Goal: Task Accomplishment & Management: Manage account settings

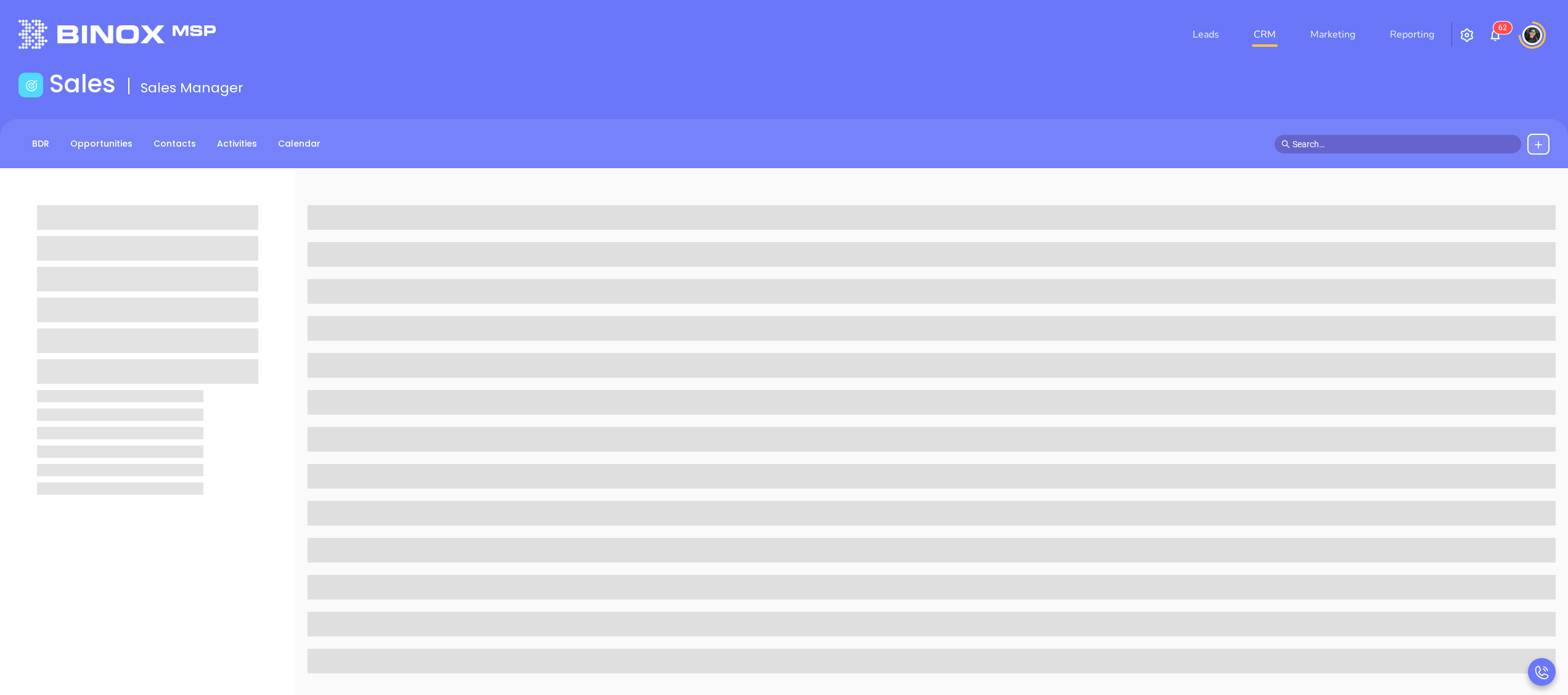
click at [1259, 33] on link "CRM" at bounding box center [1265, 34] width 32 height 25
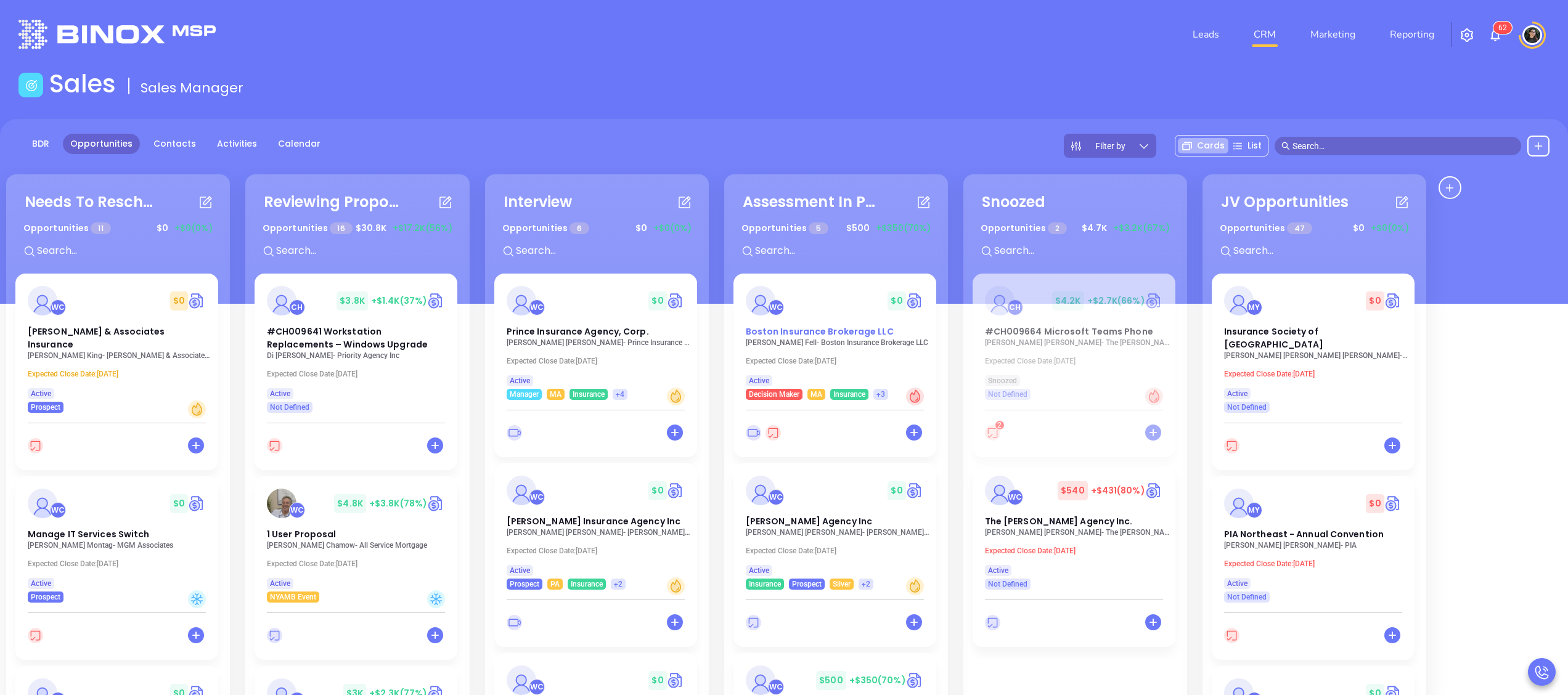
click at [832, 323] on div "WC $ 0 Boston Insurance Brokerage LLC" at bounding box center [835, 311] width 193 height 53
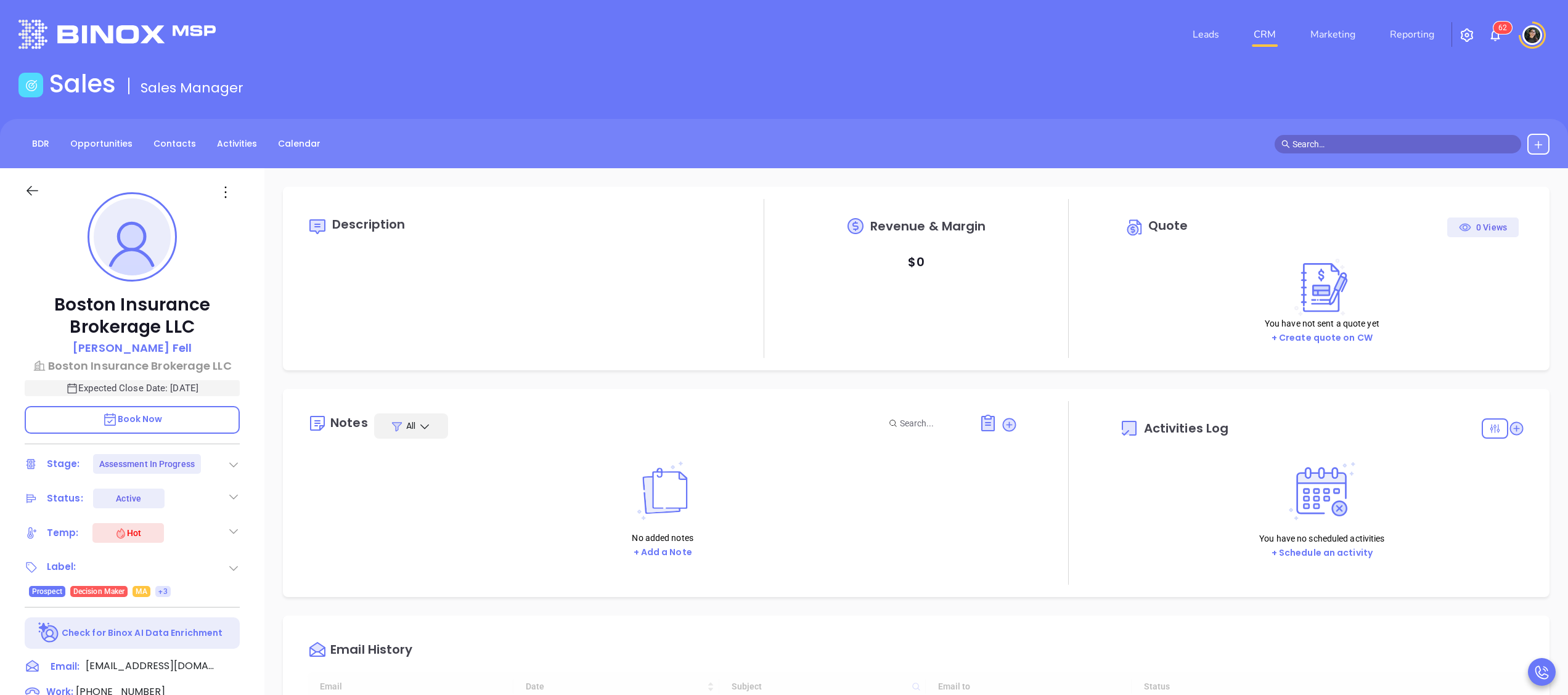
type input "[DATE]"
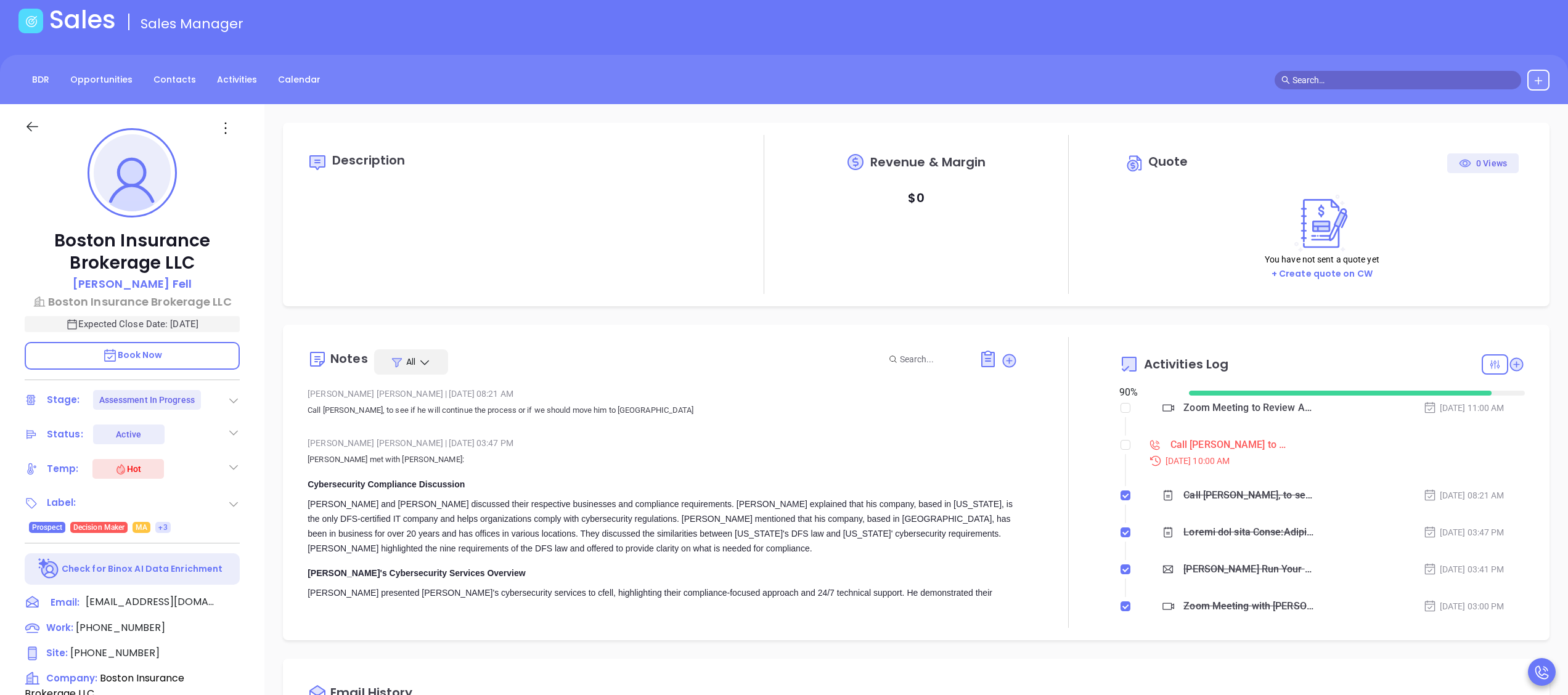
scroll to position [247, 0]
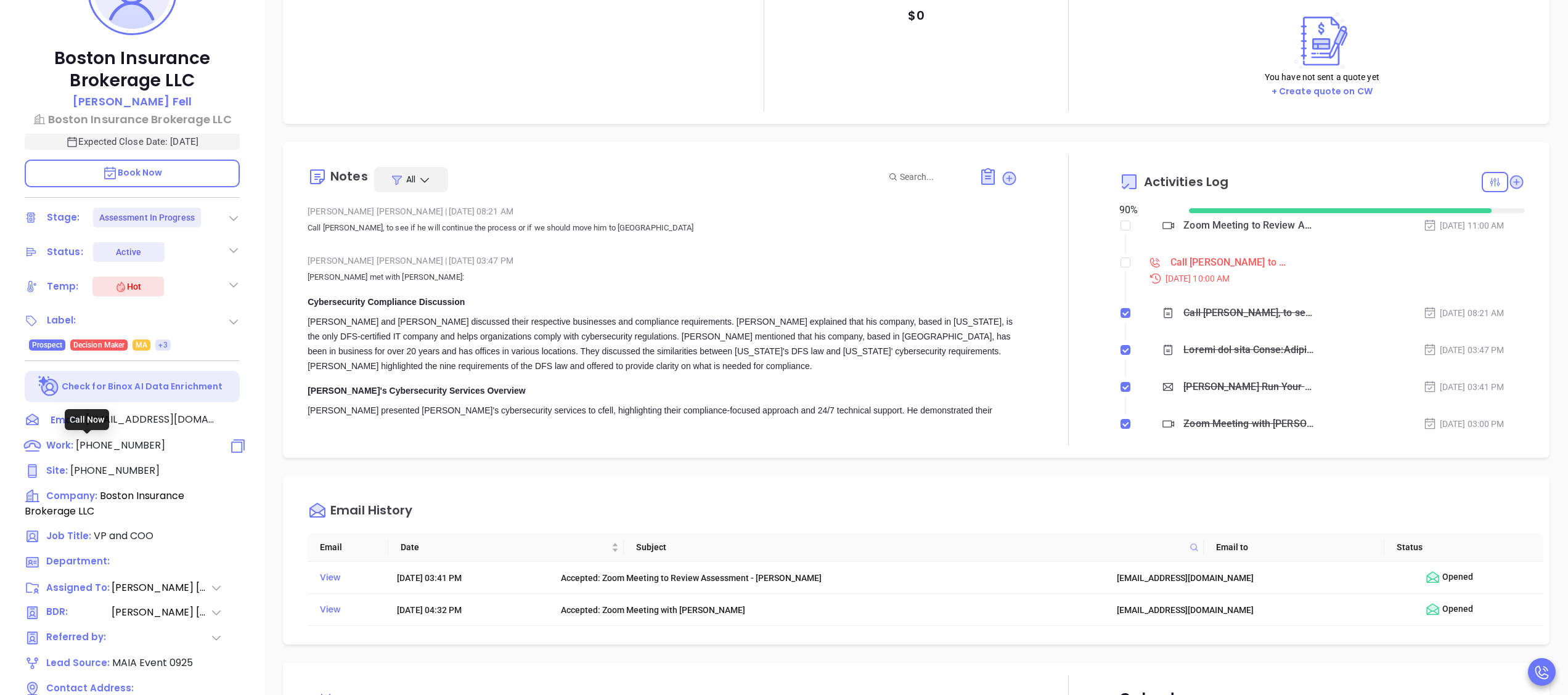
type input "[PERSON_NAME]"
drag, startPoint x: 111, startPoint y: 441, endPoint x: 127, endPoint y: 442, distance: 16.0
click at [111, 441] on span "[PHONE_NUMBER]" at bounding box center [120, 445] width 90 height 14
type input "[PHONE_NUMBER]"
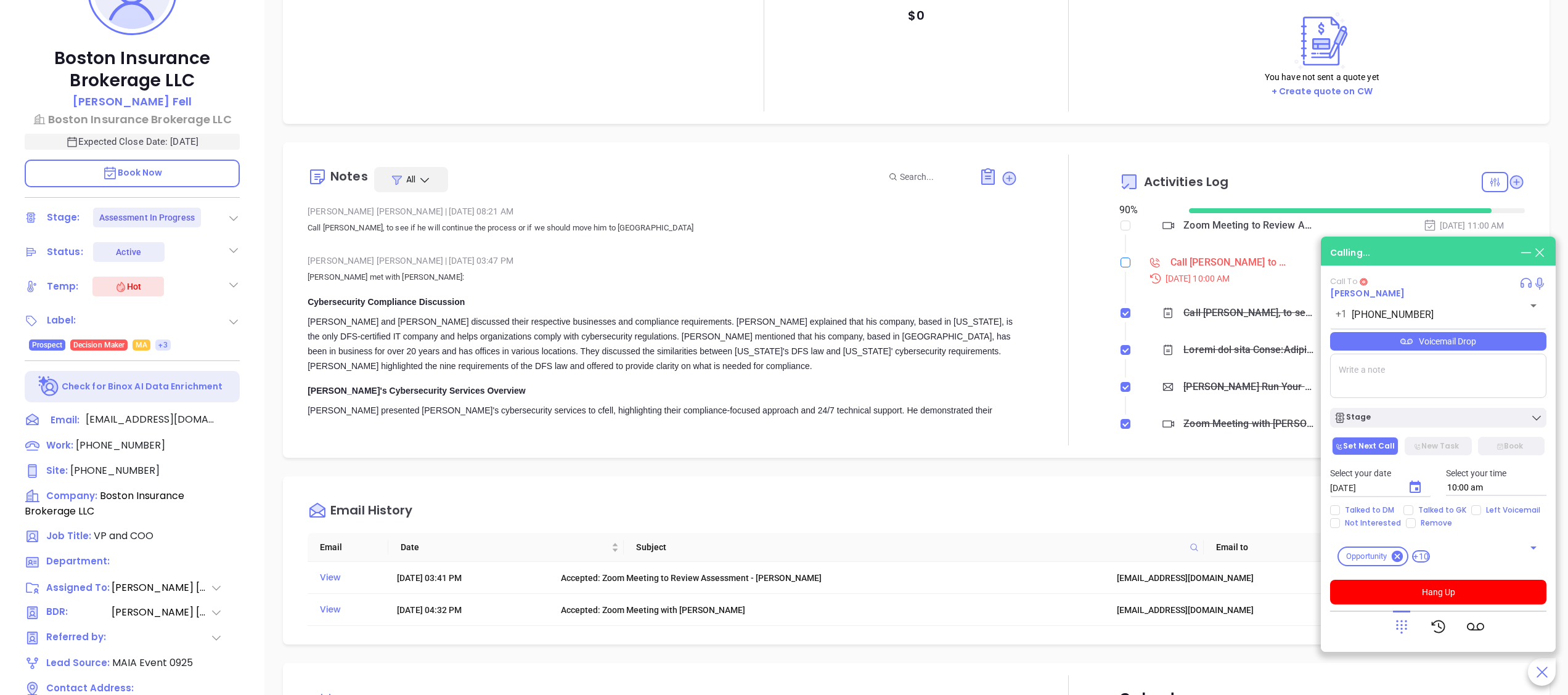
click at [1120, 261] on input "checkbox" at bounding box center [1125, 262] width 10 height 10
checkbox input "true"
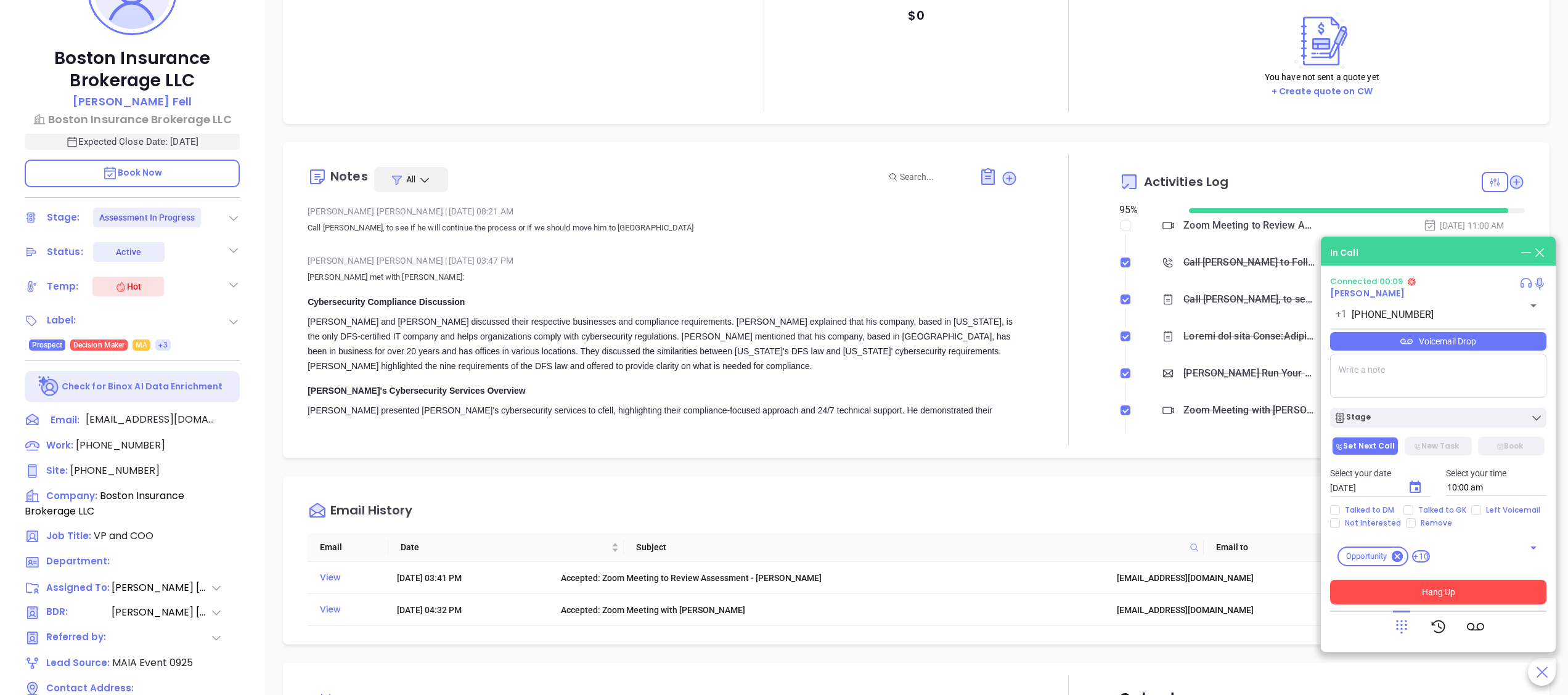
click at [1500, 590] on button "Hang Up" at bounding box center [1438, 592] width 216 height 25
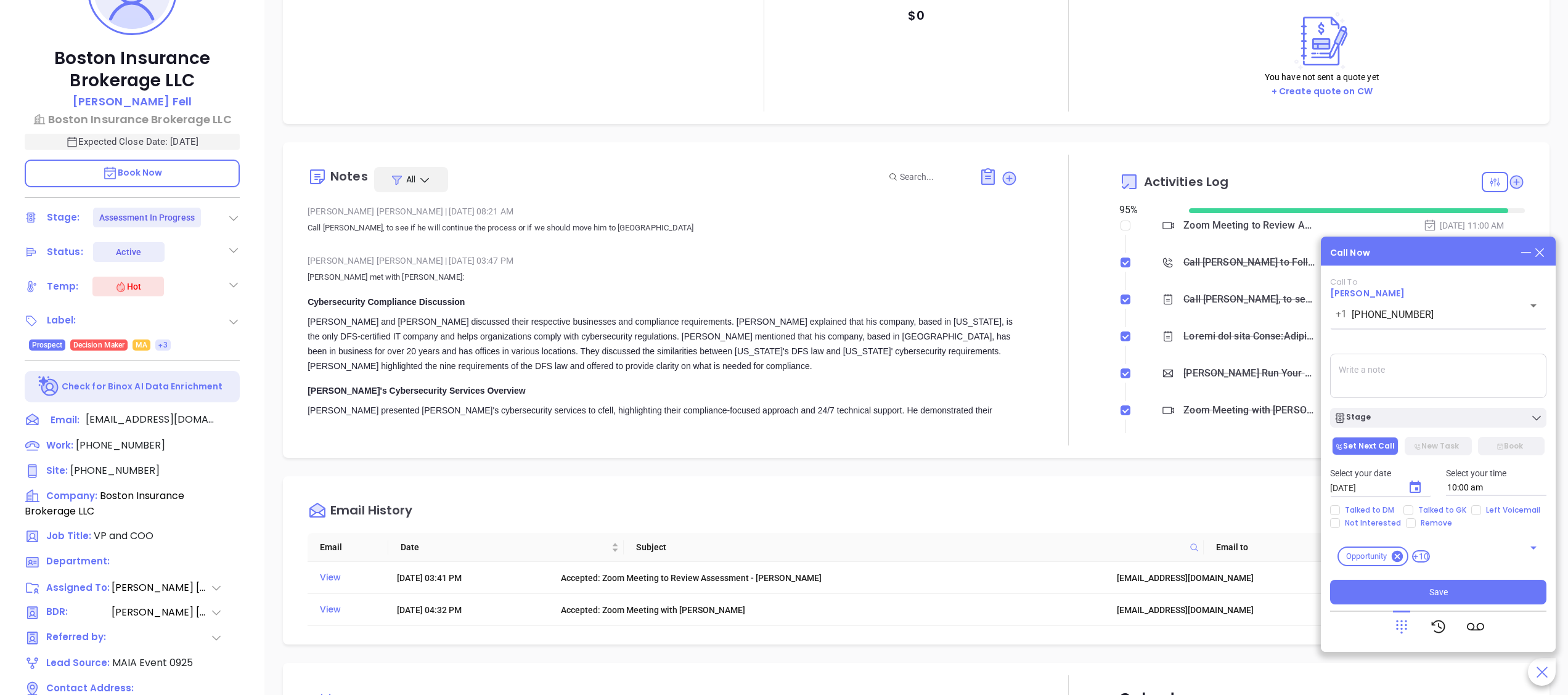
click at [1527, 229] on div "Notes All [PERSON_NAME] | [DATE] 08:21 AM Call [PERSON_NAME], to see if he will…" at bounding box center [915, 299] width 1267 height 315
click at [1548, 255] on div "Call Now Call To [PERSON_NAME] [PHONE_NUMBER] ​ Voicemail Drop Stage Set Next C…" at bounding box center [1439, 444] width 235 height 416
click at [1548, 254] on div "Call Now Call To [PERSON_NAME] [PHONE_NUMBER] ​ Voicemail Drop Stage Set Next C…" at bounding box center [1439, 444] width 235 height 416
click at [1542, 254] on icon at bounding box center [1540, 253] width 14 height 14
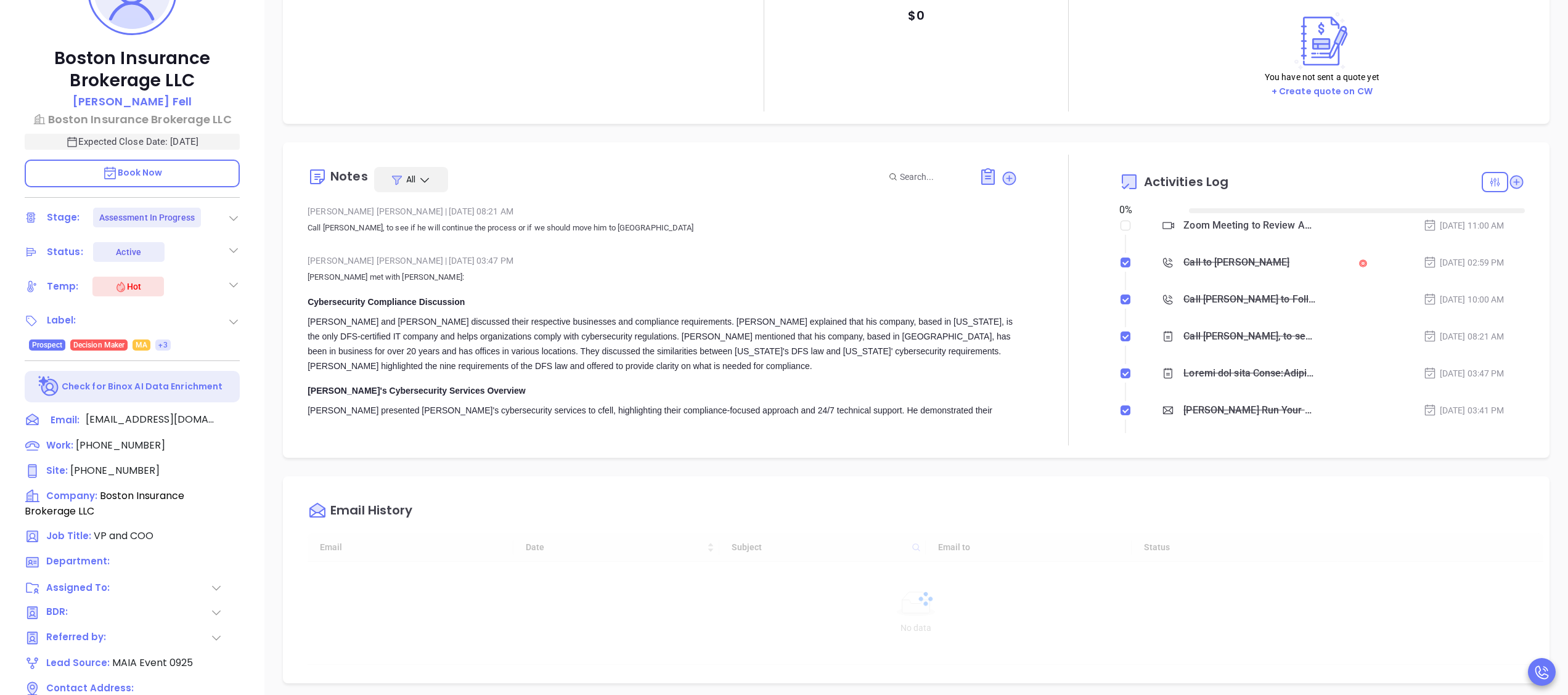
type input "[DATE]"
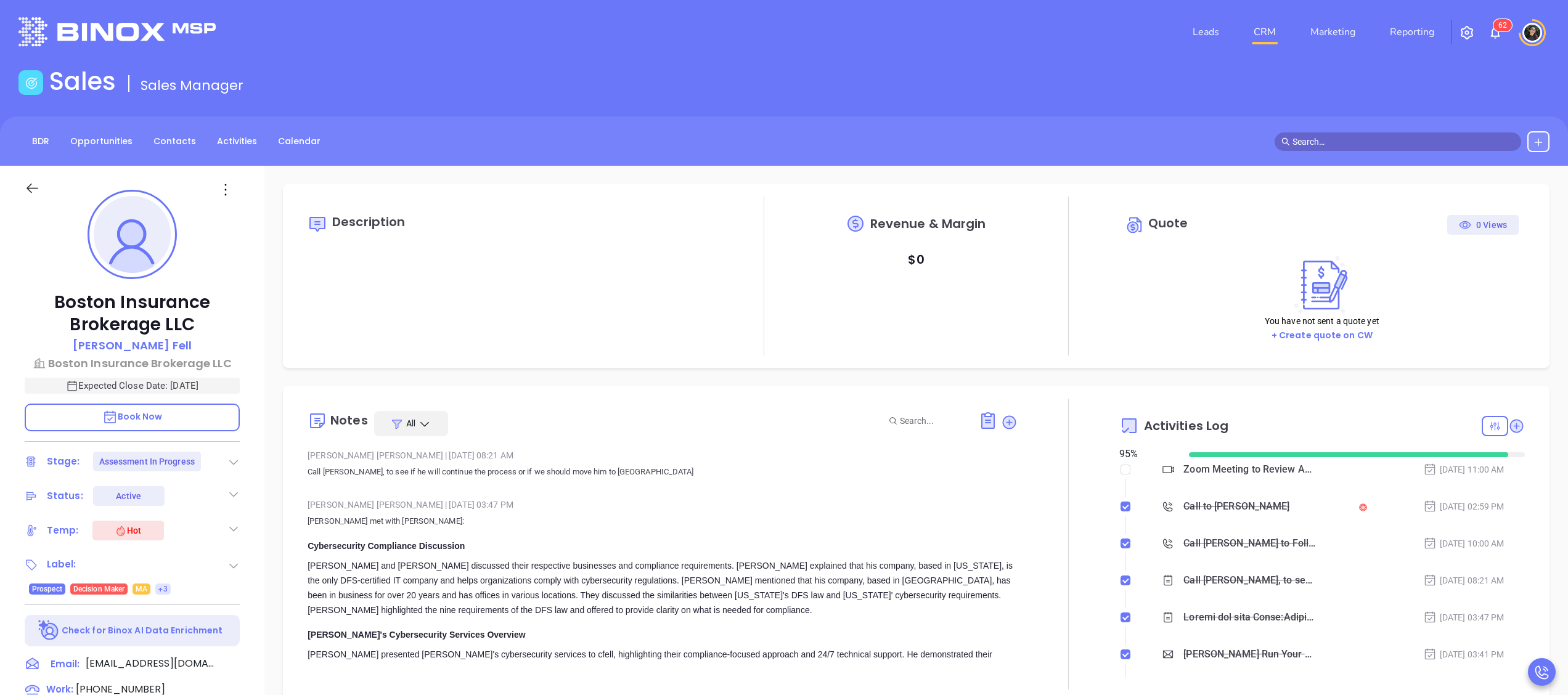
scroll to position [0, 0]
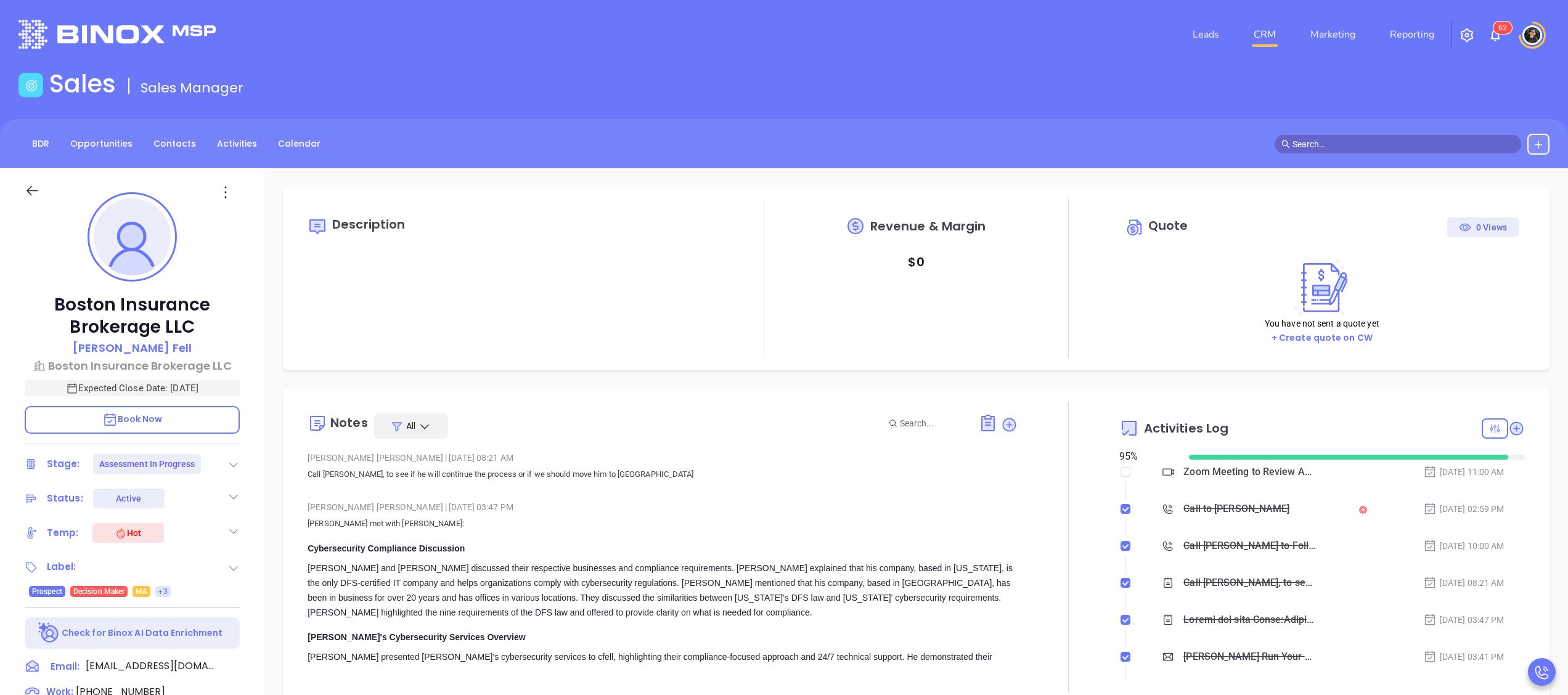
type input "[PERSON_NAME]"
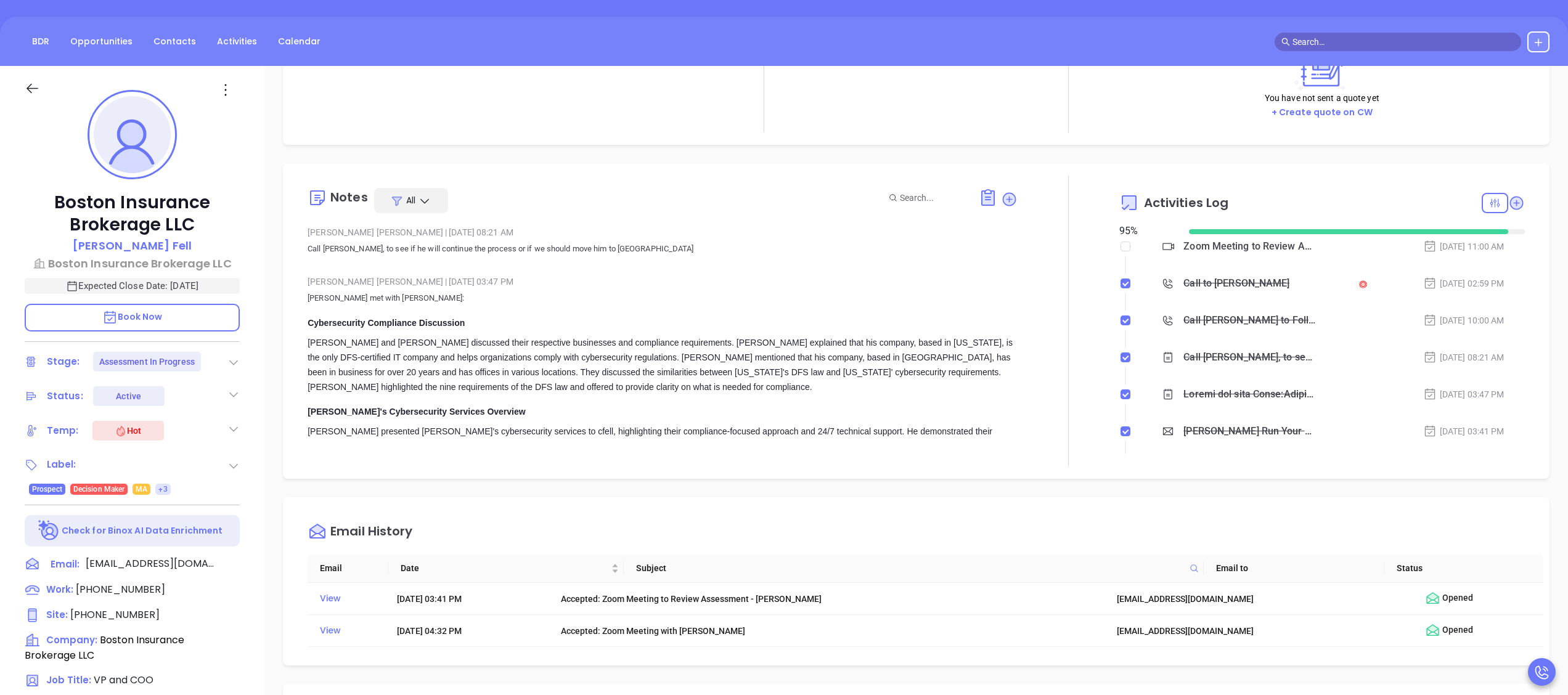
scroll to position [247, 0]
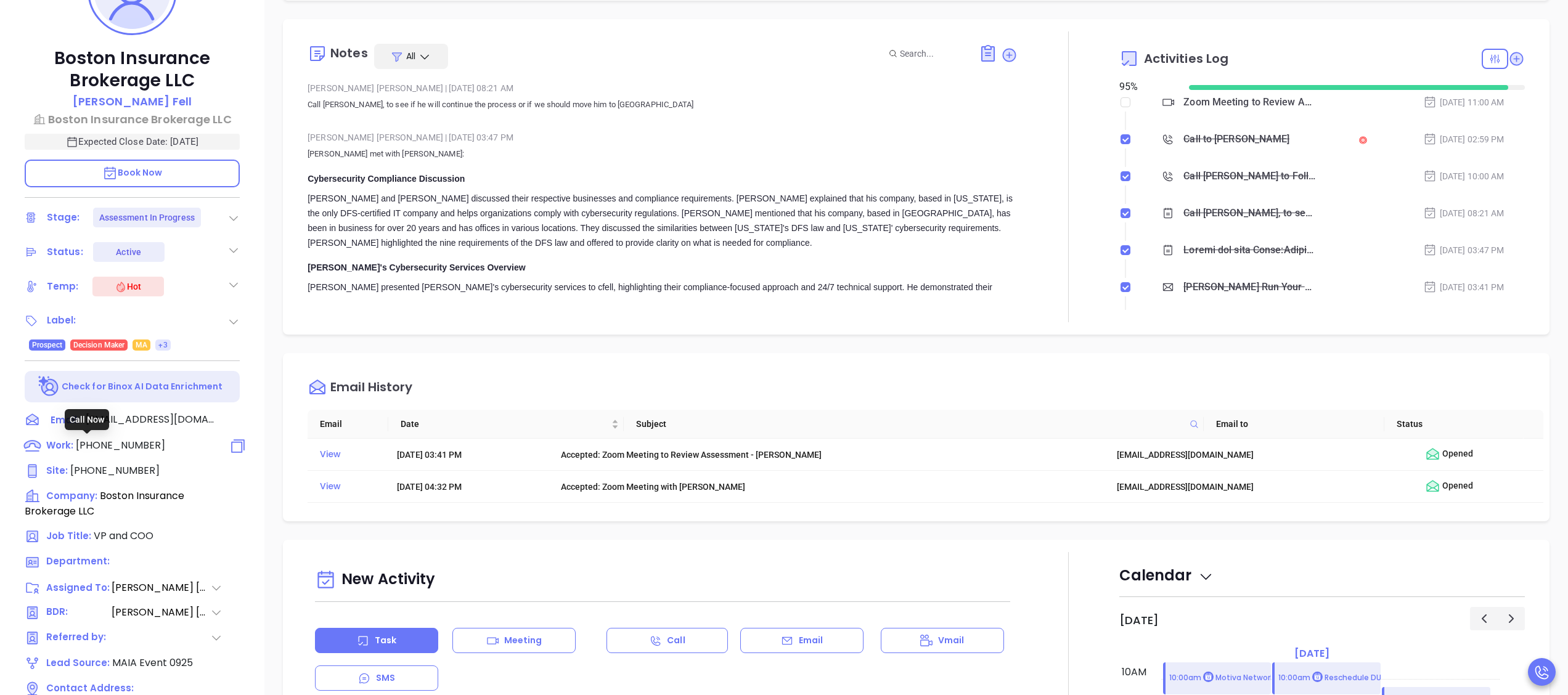
click at [124, 444] on span "[PHONE_NUMBER]" at bounding box center [120, 445] width 90 height 14
type input "[PHONE_NUMBER]"
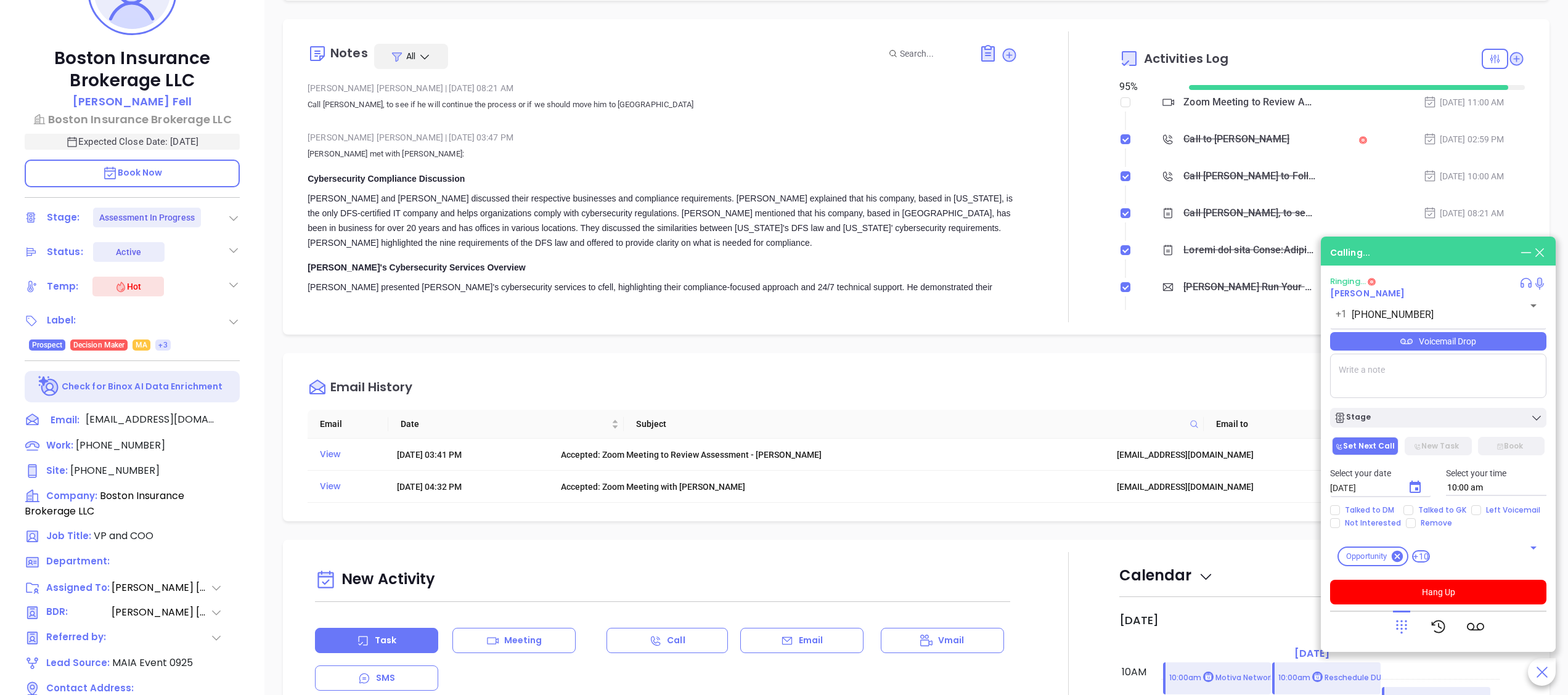
click at [1387, 624] on div at bounding box center [1438, 626] width 216 height 32
click at [1395, 624] on icon at bounding box center [1401, 625] width 17 height 17
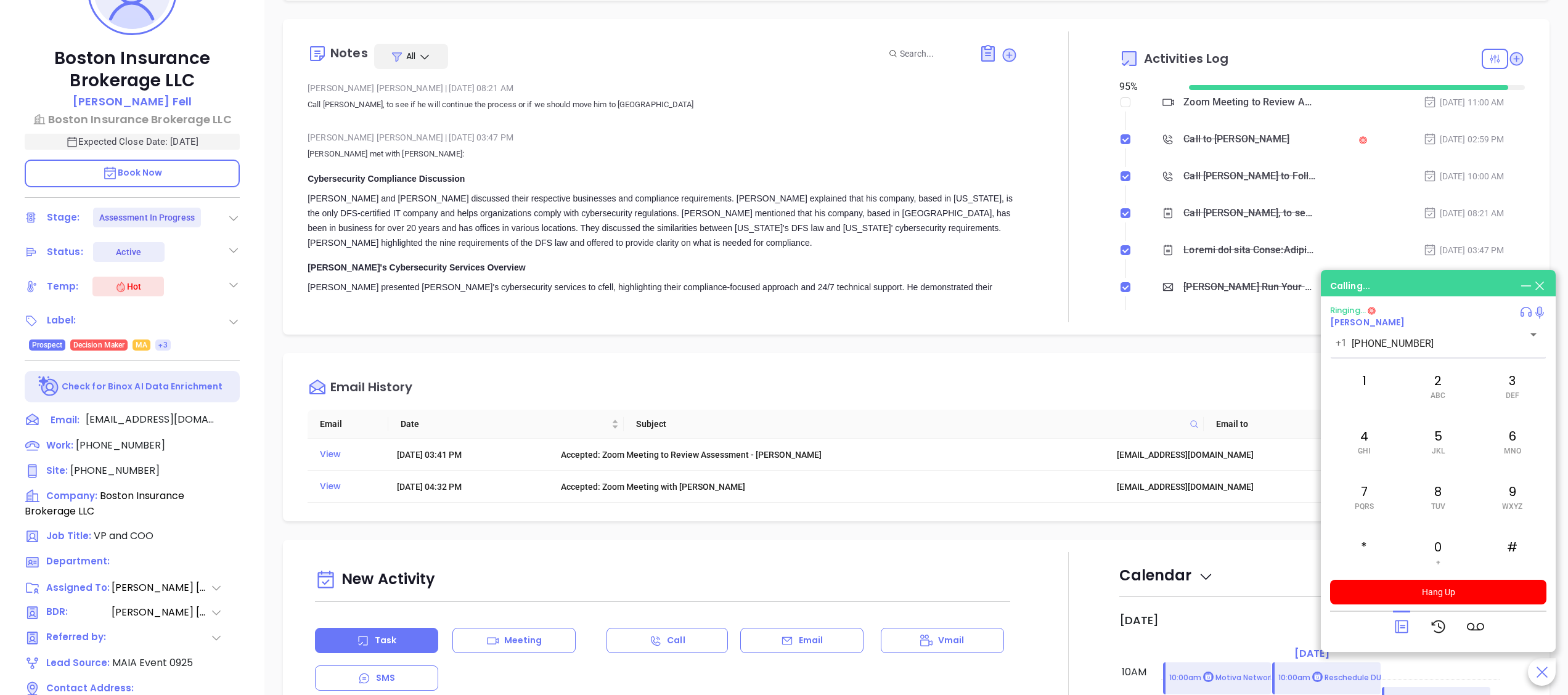
scroll to position [0, 0]
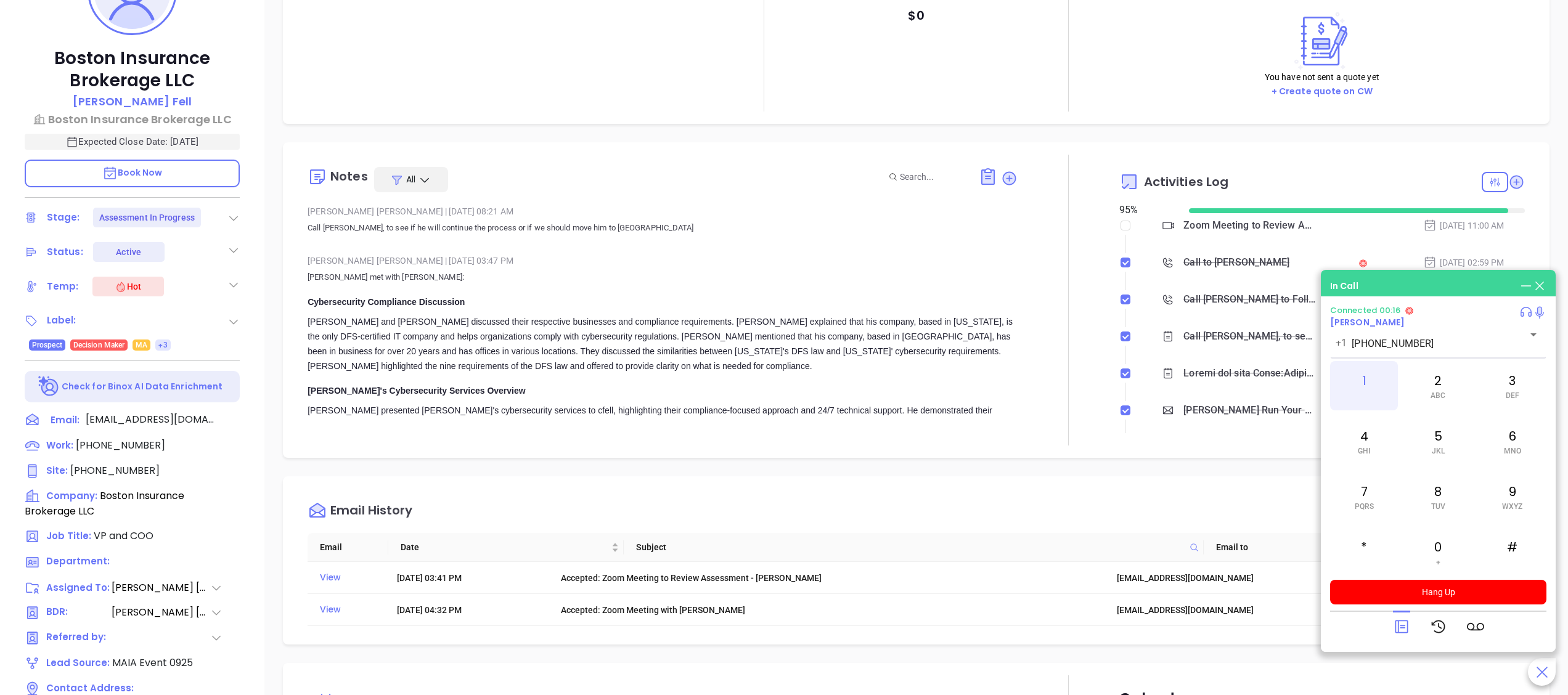
click at [1361, 386] on div "1" at bounding box center [1364, 386] width 68 height 50
click at [1504, 382] on div "3 DEF" at bounding box center [1512, 386] width 68 height 50
drag, startPoint x: 1504, startPoint y: 382, endPoint x: 1439, endPoint y: 434, distance: 83.2
click at [1439, 434] on div "5 JKL" at bounding box center [1438, 441] width 68 height 50
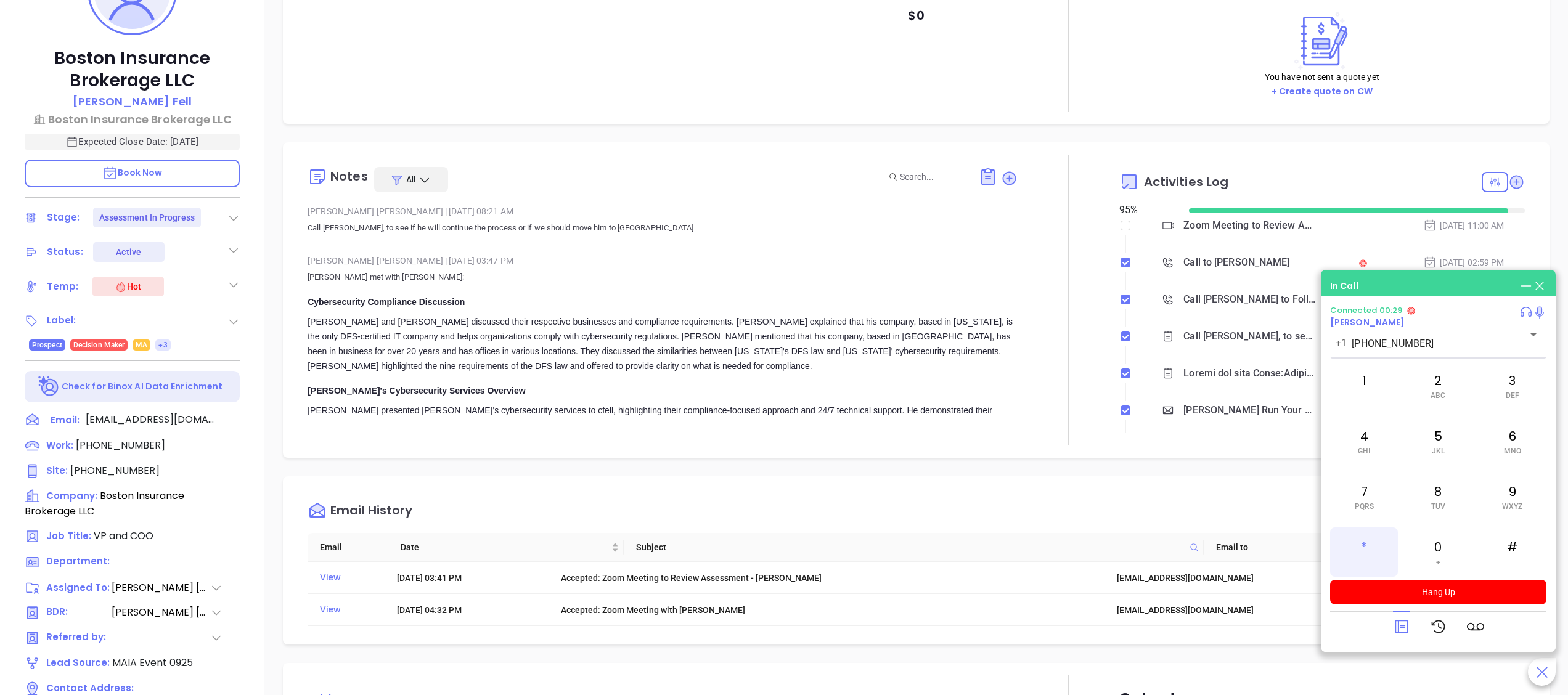
drag, startPoint x: 1439, startPoint y: 434, endPoint x: 1370, endPoint y: 543, distance: 129.0
click at [1370, 543] on div "*" at bounding box center [1364, 552] width 68 height 50
click at [1506, 383] on div "3 DEF" at bounding box center [1512, 386] width 68 height 50
drag, startPoint x: 1506, startPoint y: 383, endPoint x: 1447, endPoint y: 438, distance: 80.7
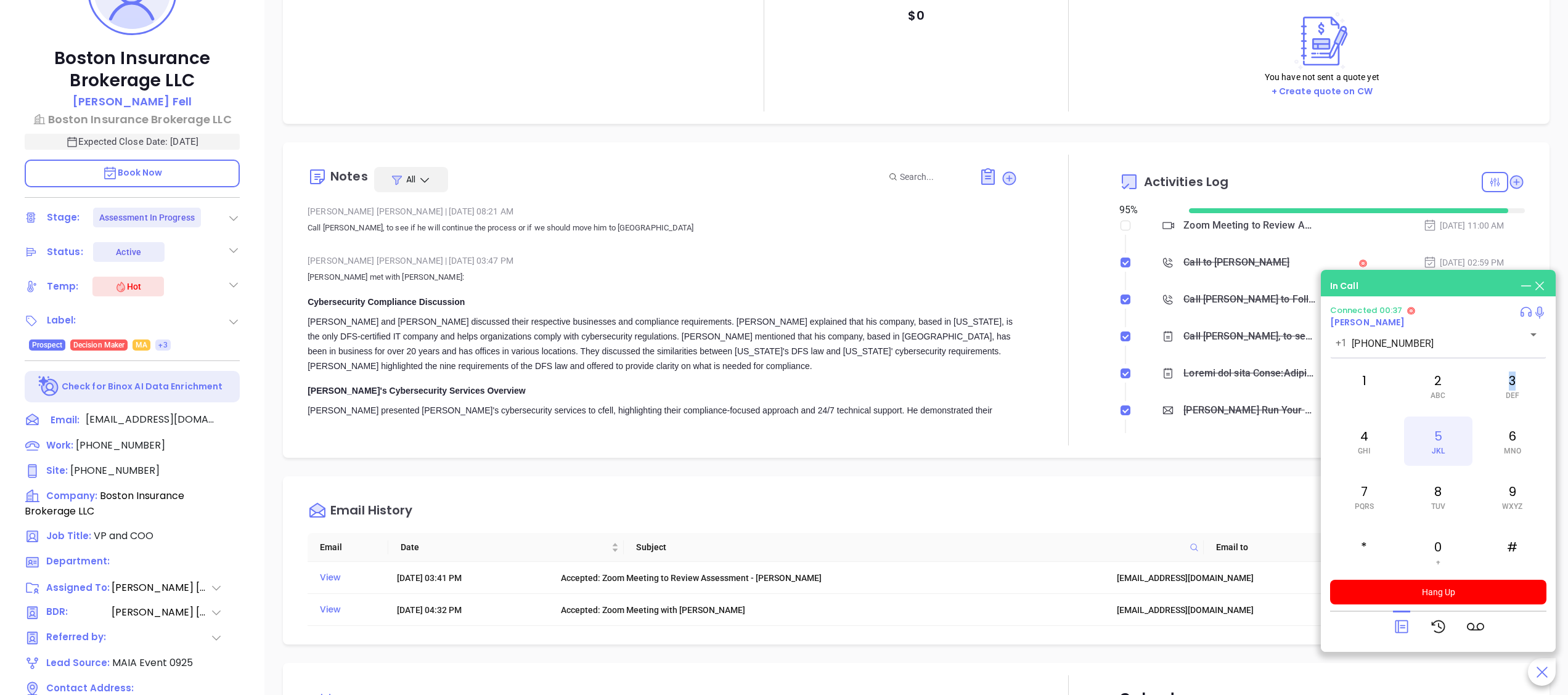
click at [1447, 438] on div "5 JKL" at bounding box center [1438, 441] width 68 height 50
click at [1524, 547] on div "#" at bounding box center [1512, 552] width 68 height 50
click at [1455, 590] on button "Hang Up" at bounding box center [1438, 592] width 216 height 25
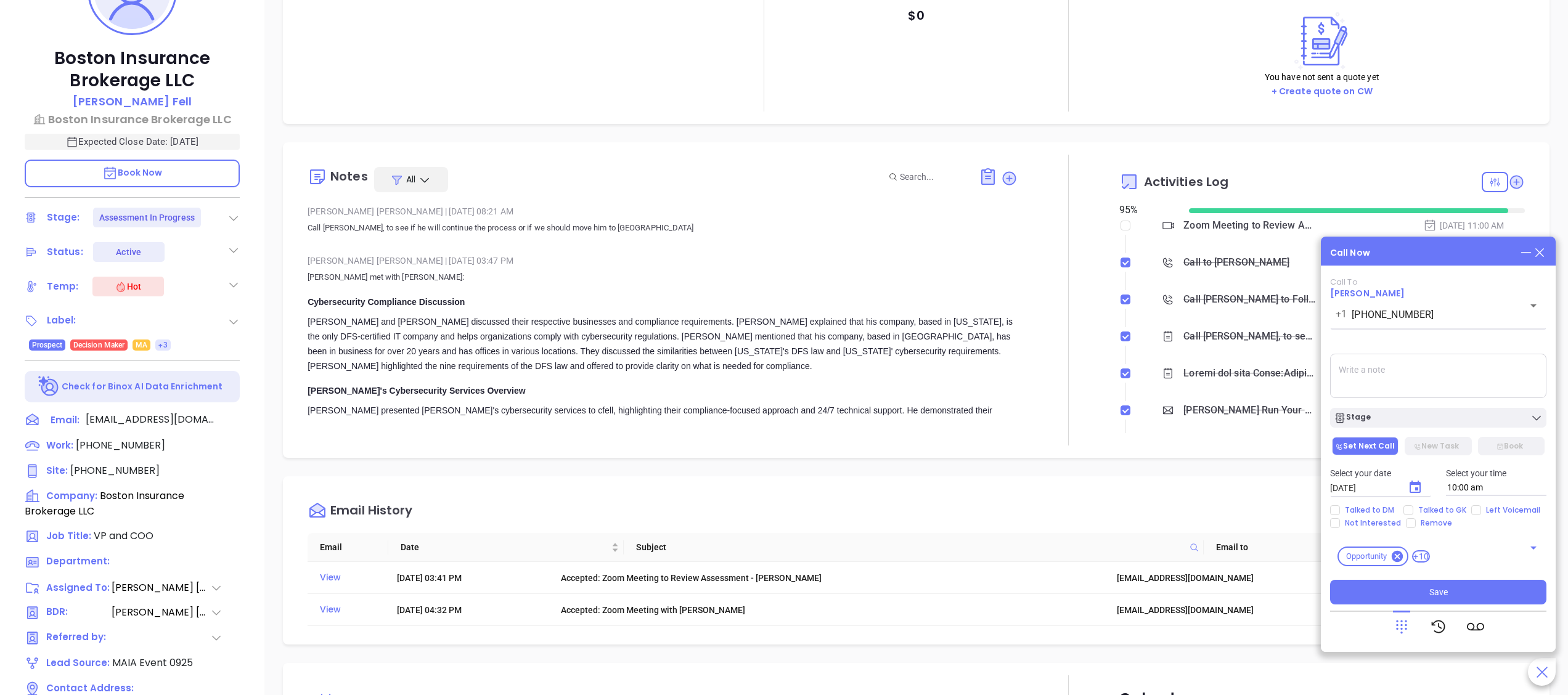
click at [1541, 251] on icon at bounding box center [1540, 253] width 14 height 14
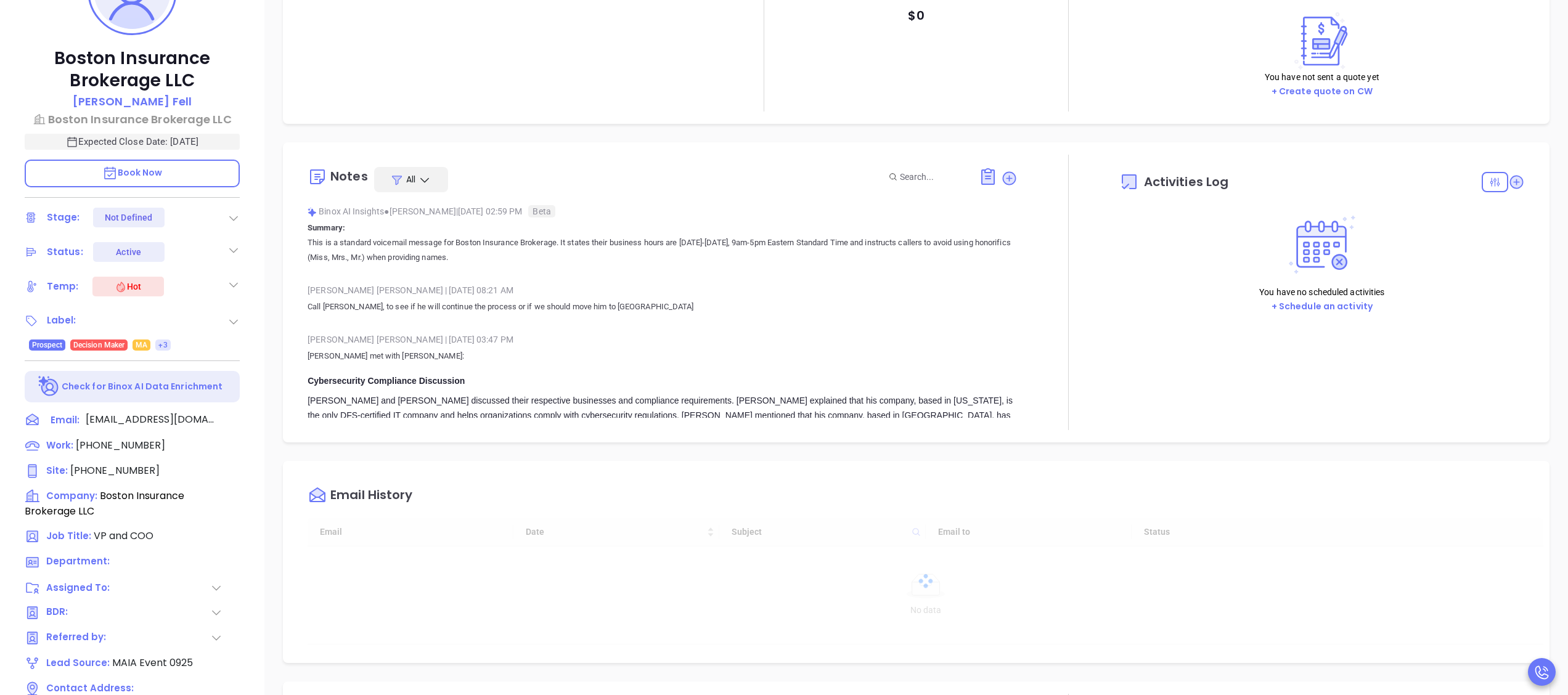
type input "10:00 am"
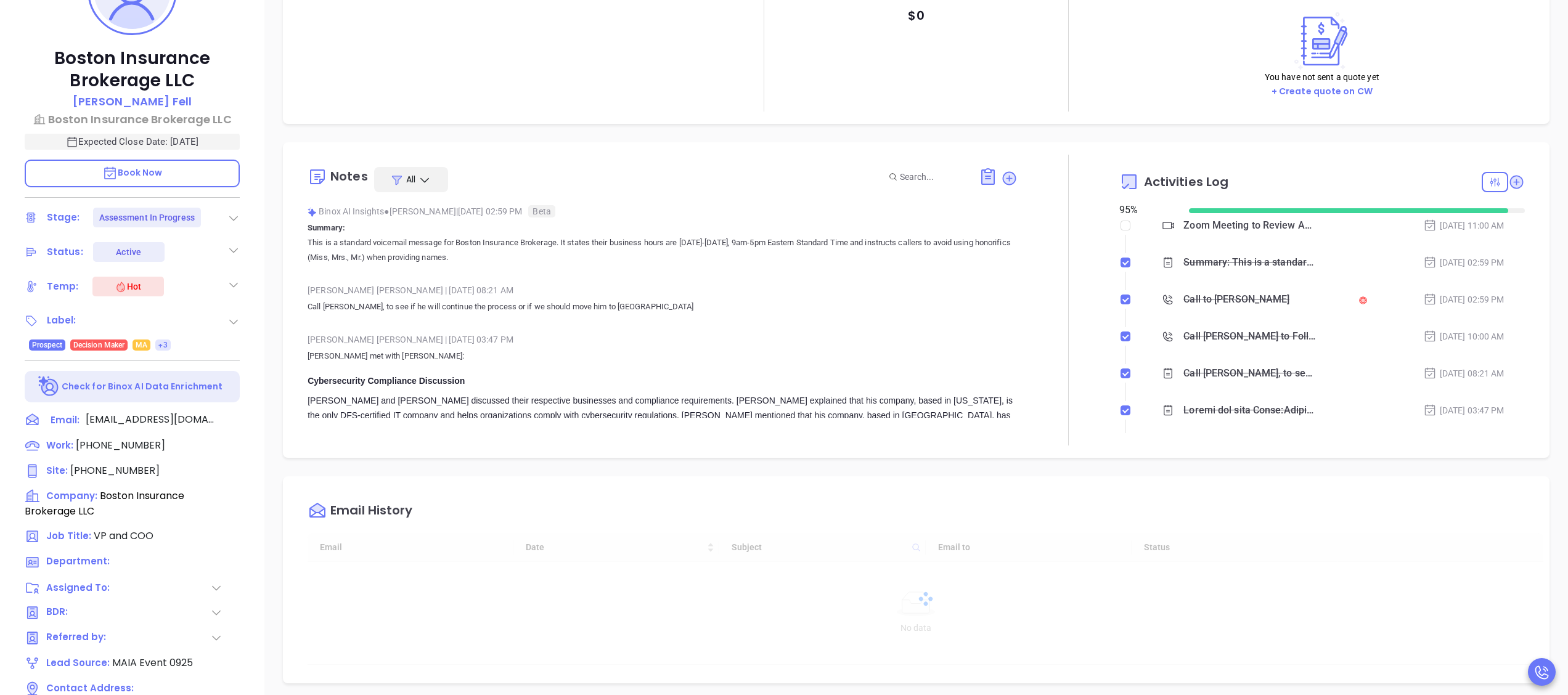
type input "[DATE]"
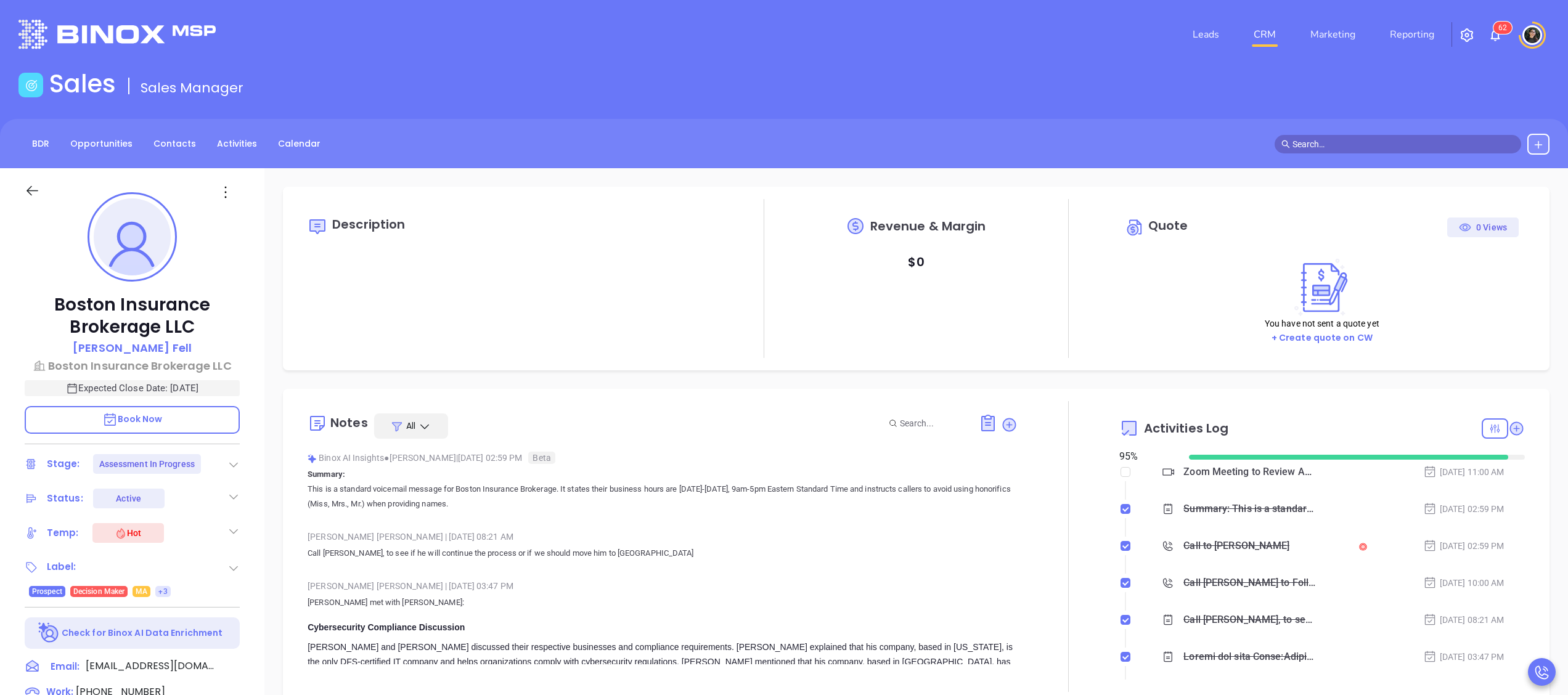
scroll to position [358, 0]
click at [1510, 428] on icon at bounding box center [1517, 429] width 14 height 14
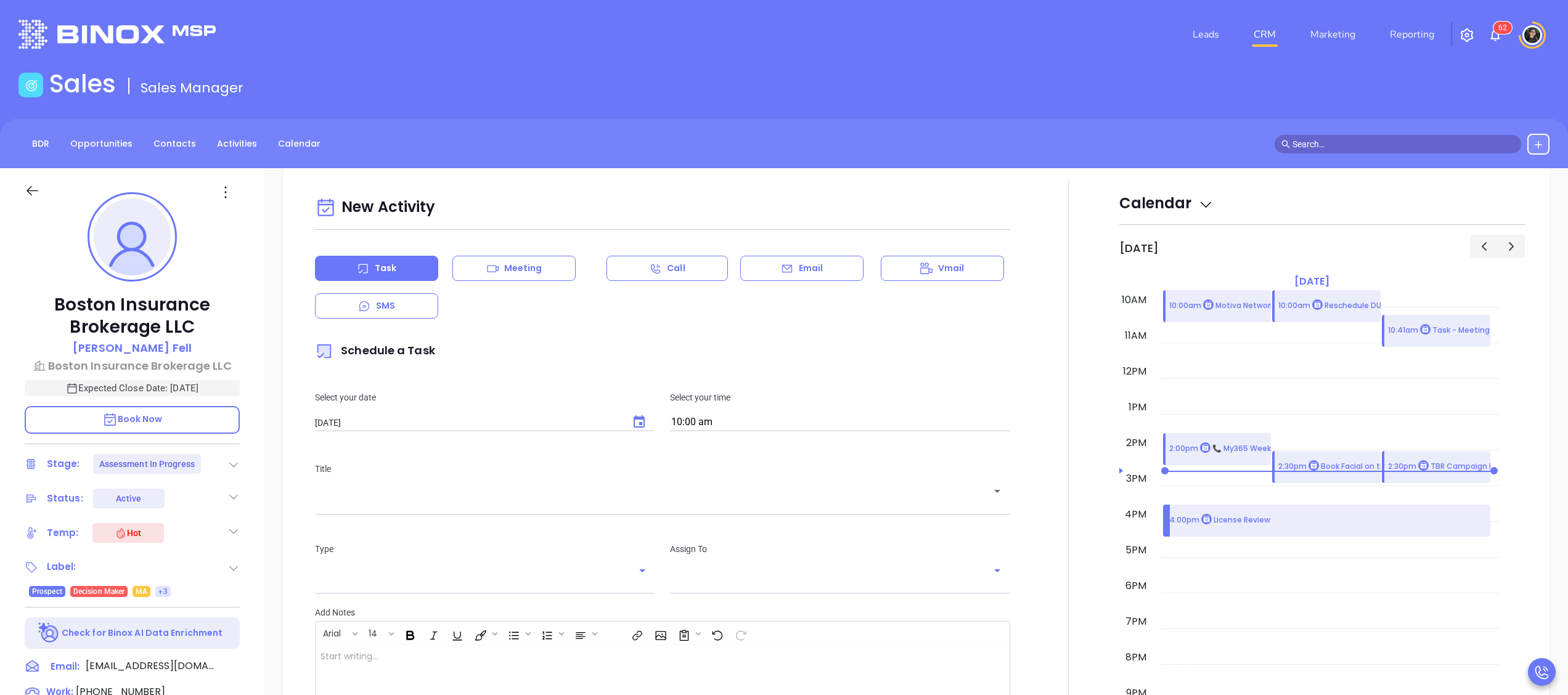
scroll to position [168, 0]
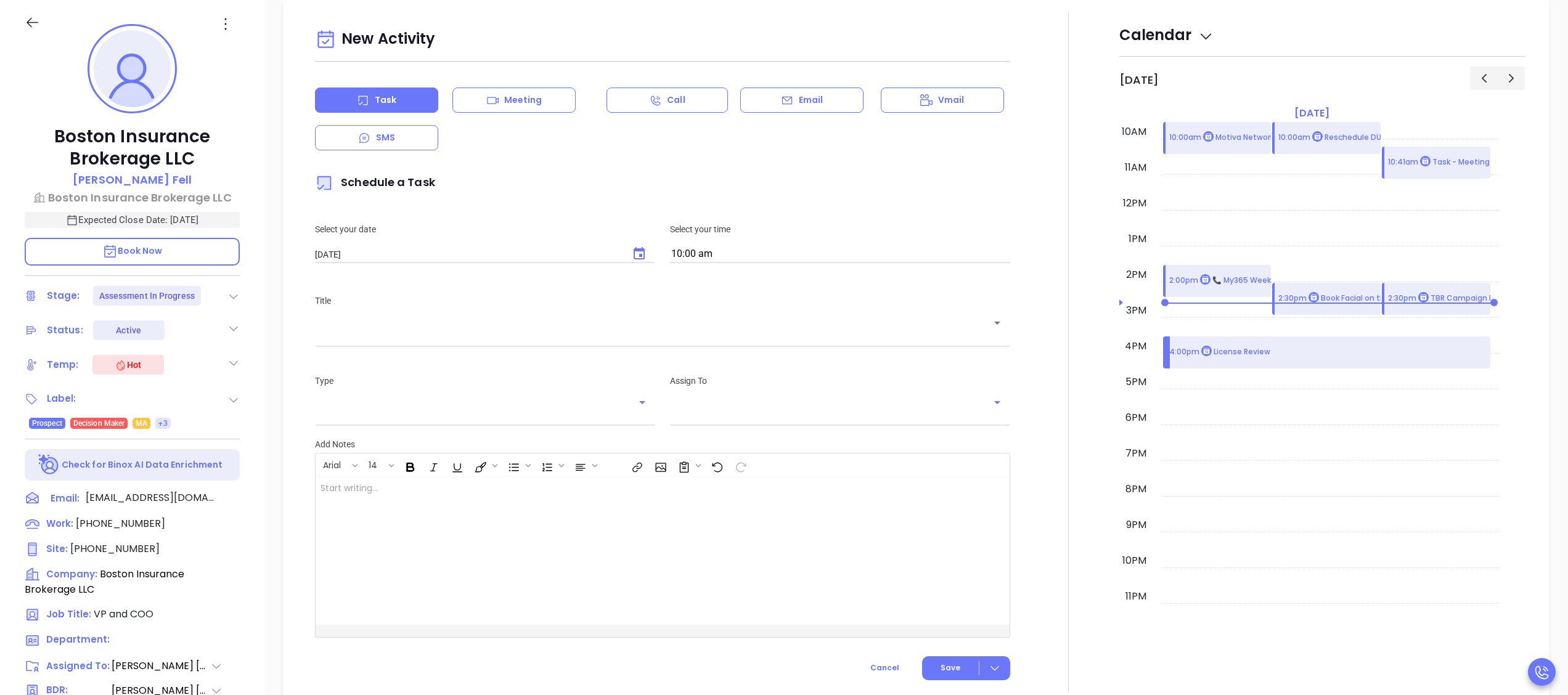
type input "[PERSON_NAME]"
click at [634, 257] on icon "Choose date, selected date is Oct 4, 2025" at bounding box center [639, 253] width 11 height 12
click at [392, 404] on button "21" at bounding box center [391, 401] width 22 height 22
type input "[DATE]"
click at [540, 338] on input "text" at bounding box center [653, 332] width 666 height 12
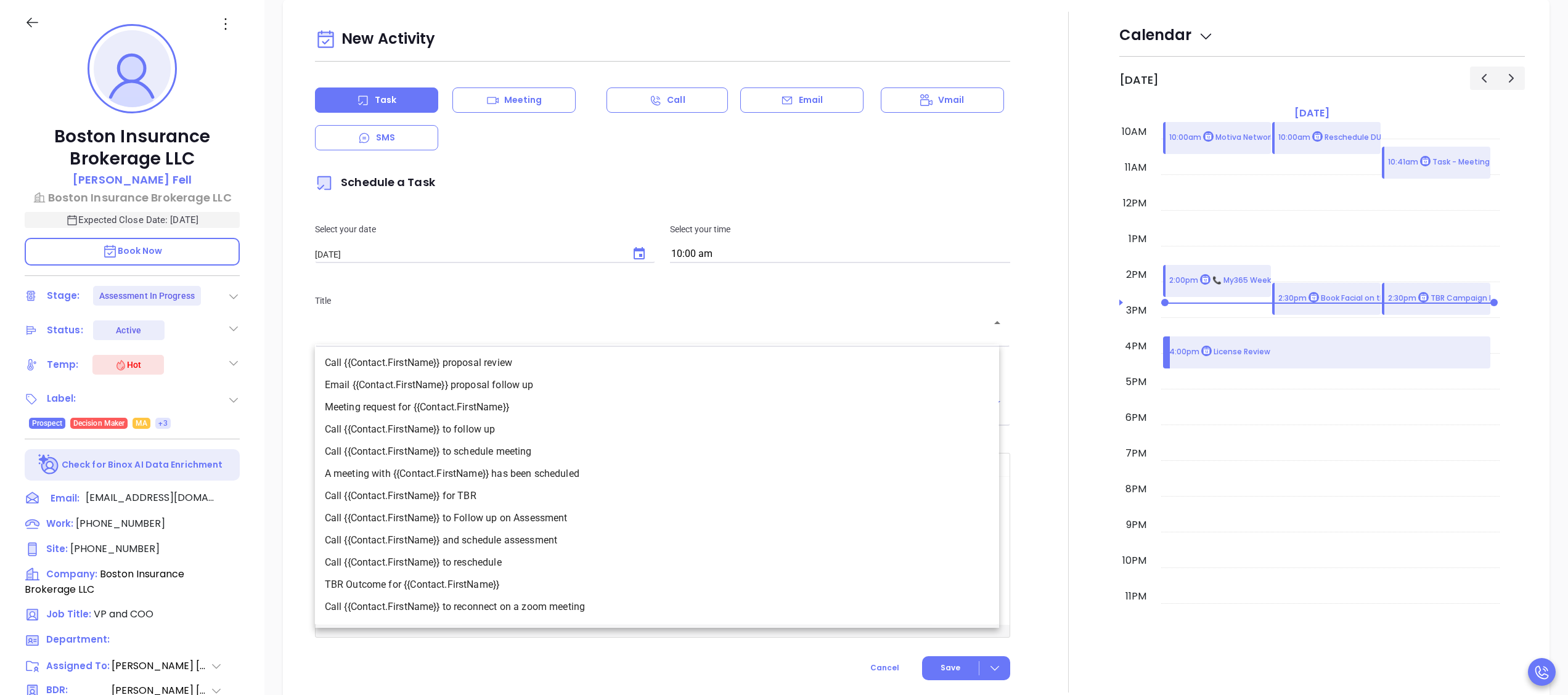
click at [556, 517] on li "Call {{Contact.FirstName}} to Follow up on Assessment" at bounding box center [658, 518] width 685 height 22
type input "Call [PERSON_NAME] to Follow up on Assessment"
type input "Call"
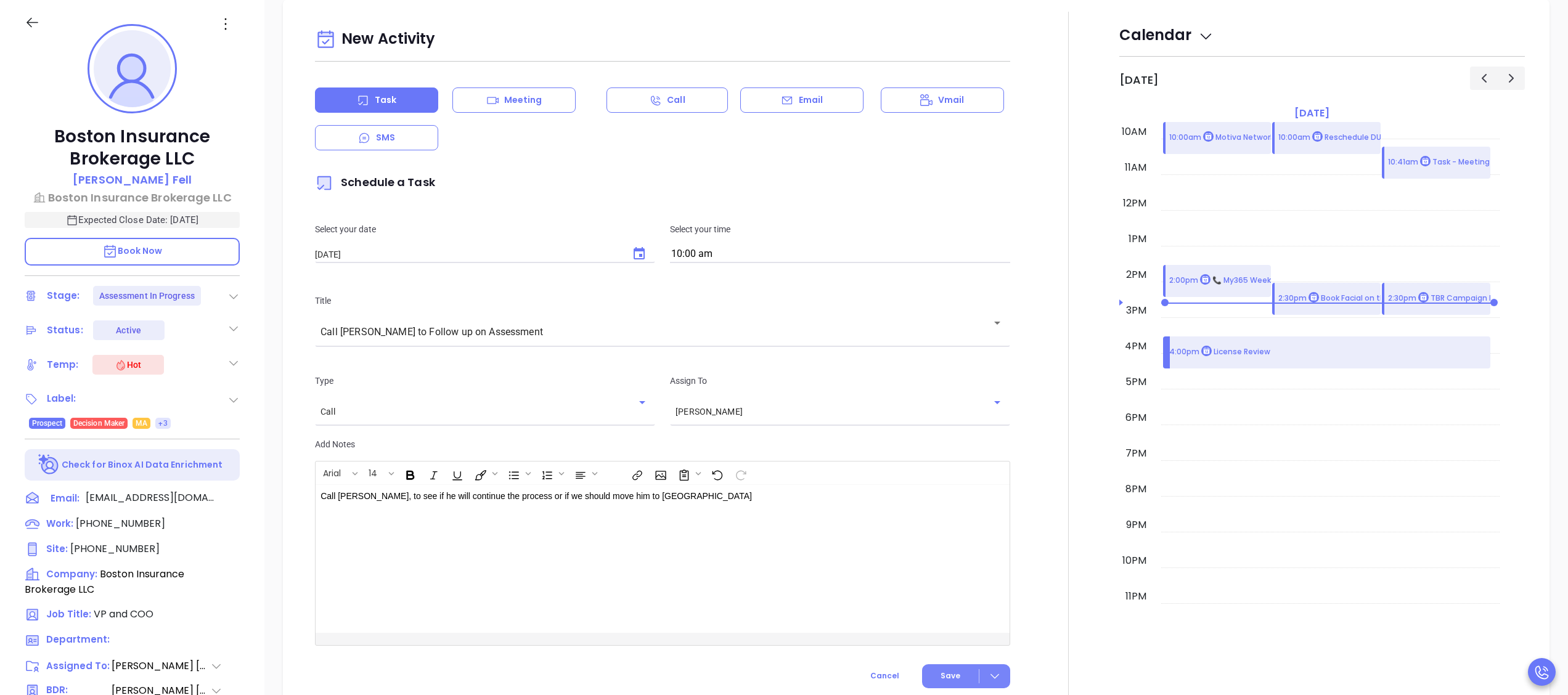
click at [928, 676] on button "Save" at bounding box center [966, 676] width 89 height 24
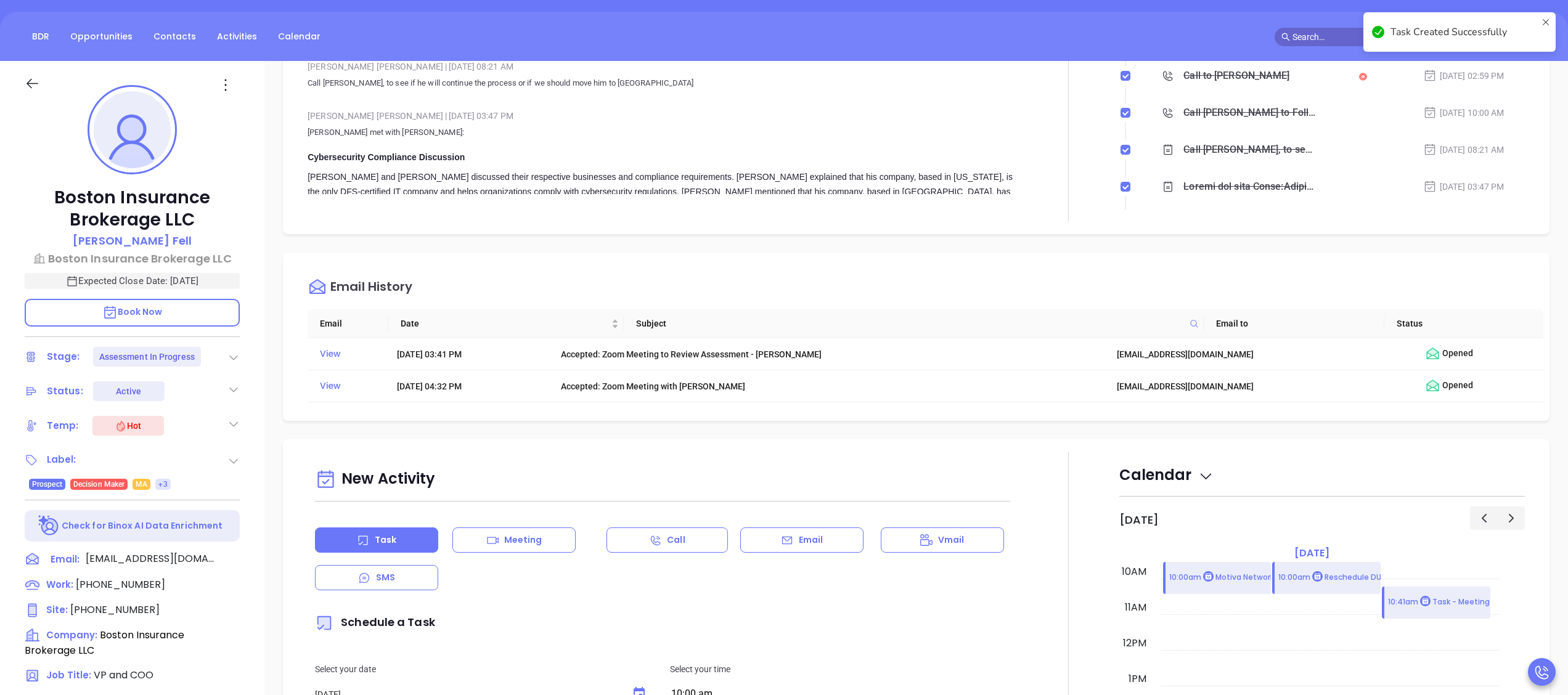
scroll to position [125, 0]
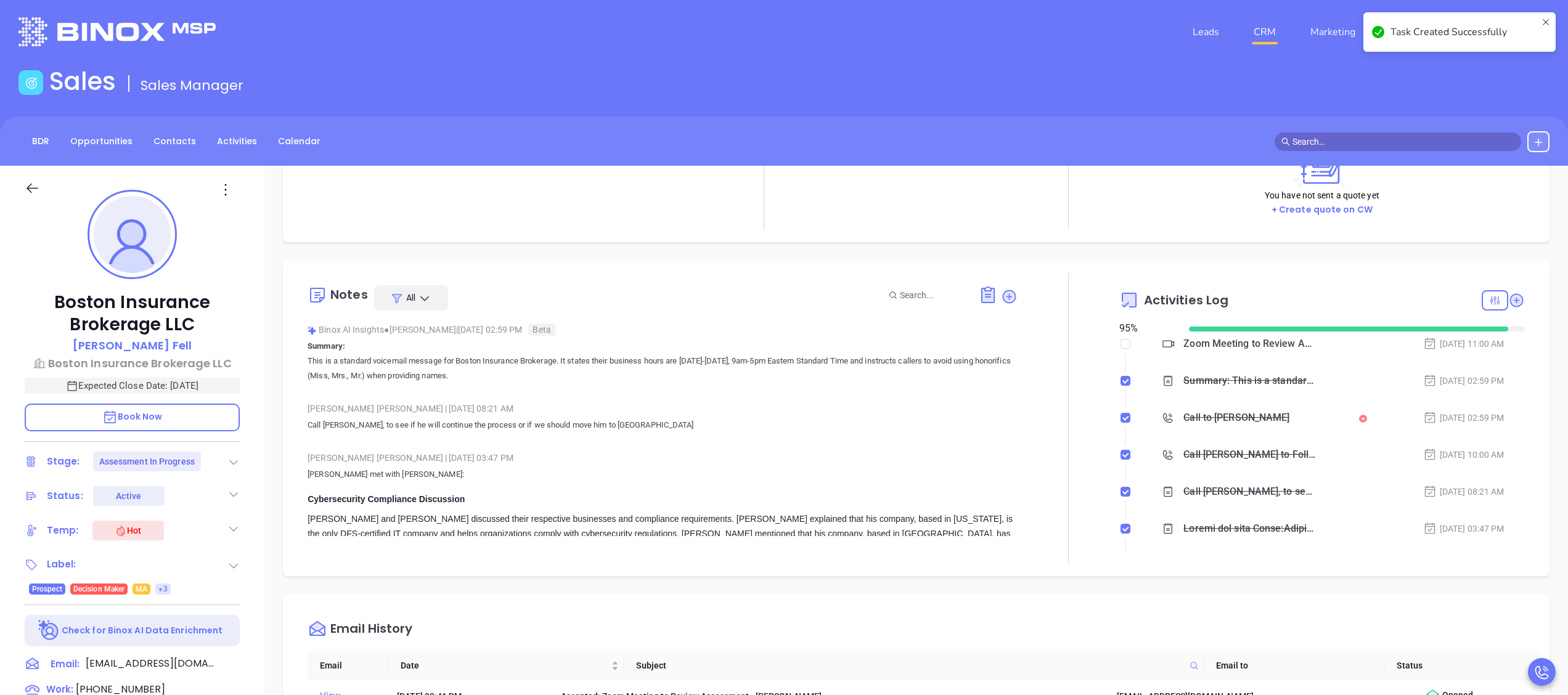
checkbox input "false"
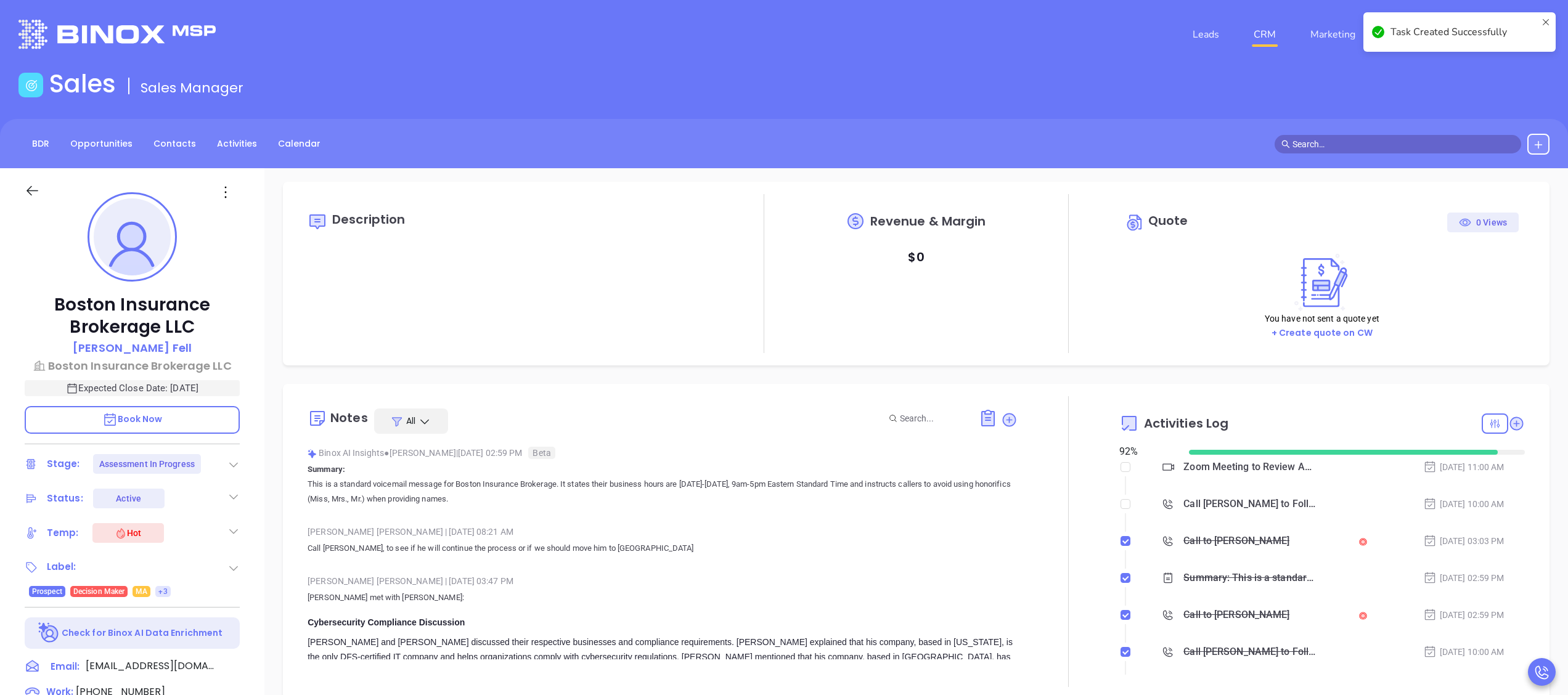
scroll to position [2, 0]
click at [1244, 35] on li "CRM" at bounding box center [1265, 34] width 57 height 25
click at [1268, 41] on link "CRM" at bounding box center [1265, 34] width 32 height 25
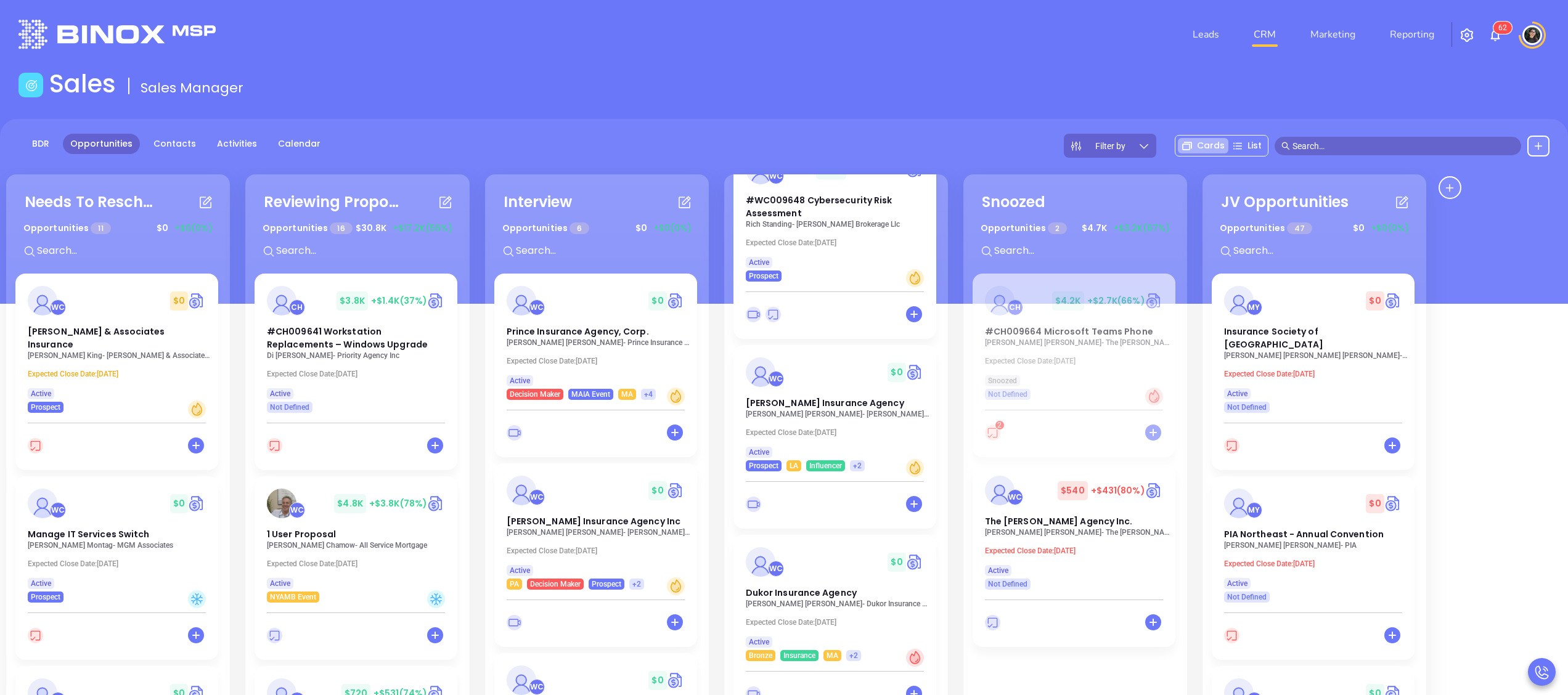
scroll to position [370, 0]
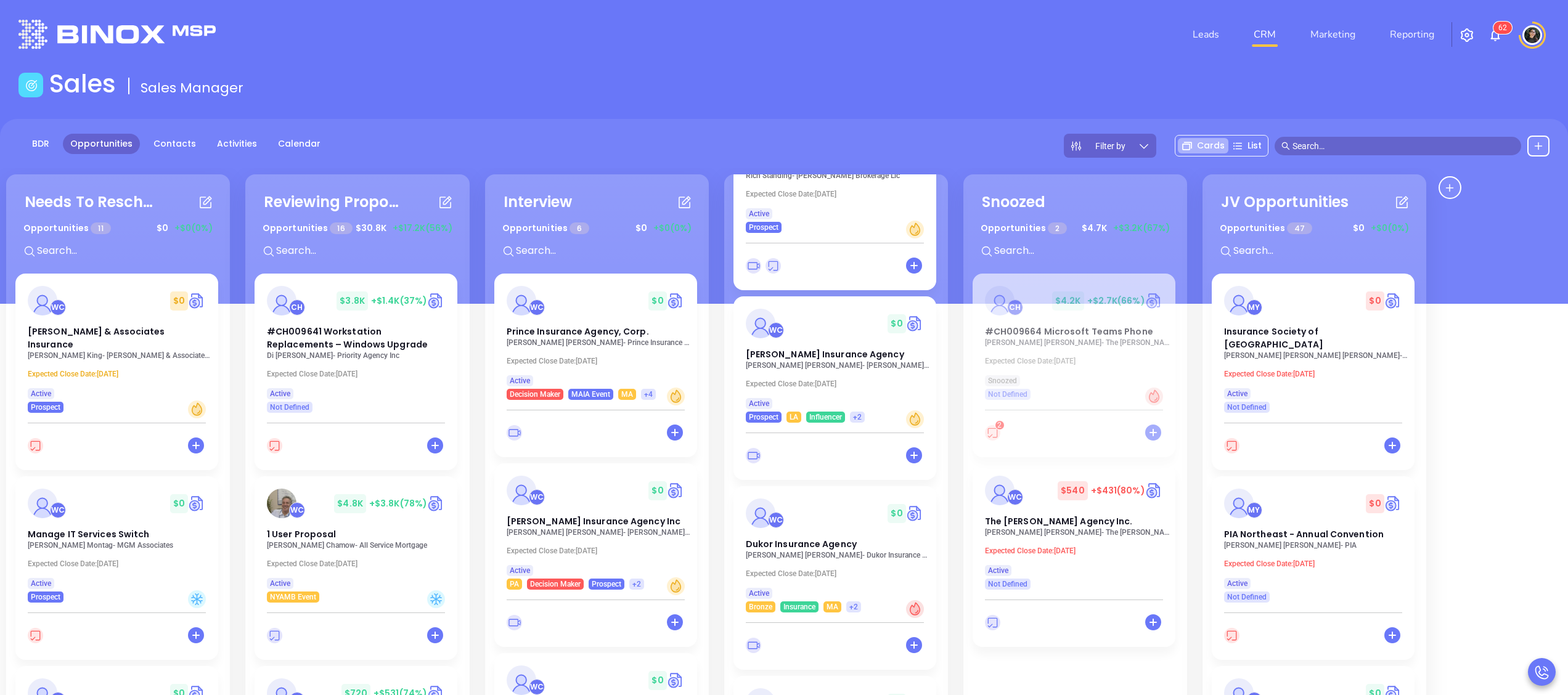
click at [834, 362] on p "[PERSON_NAME] Insurance Agency" at bounding box center [839, 365] width 185 height 9
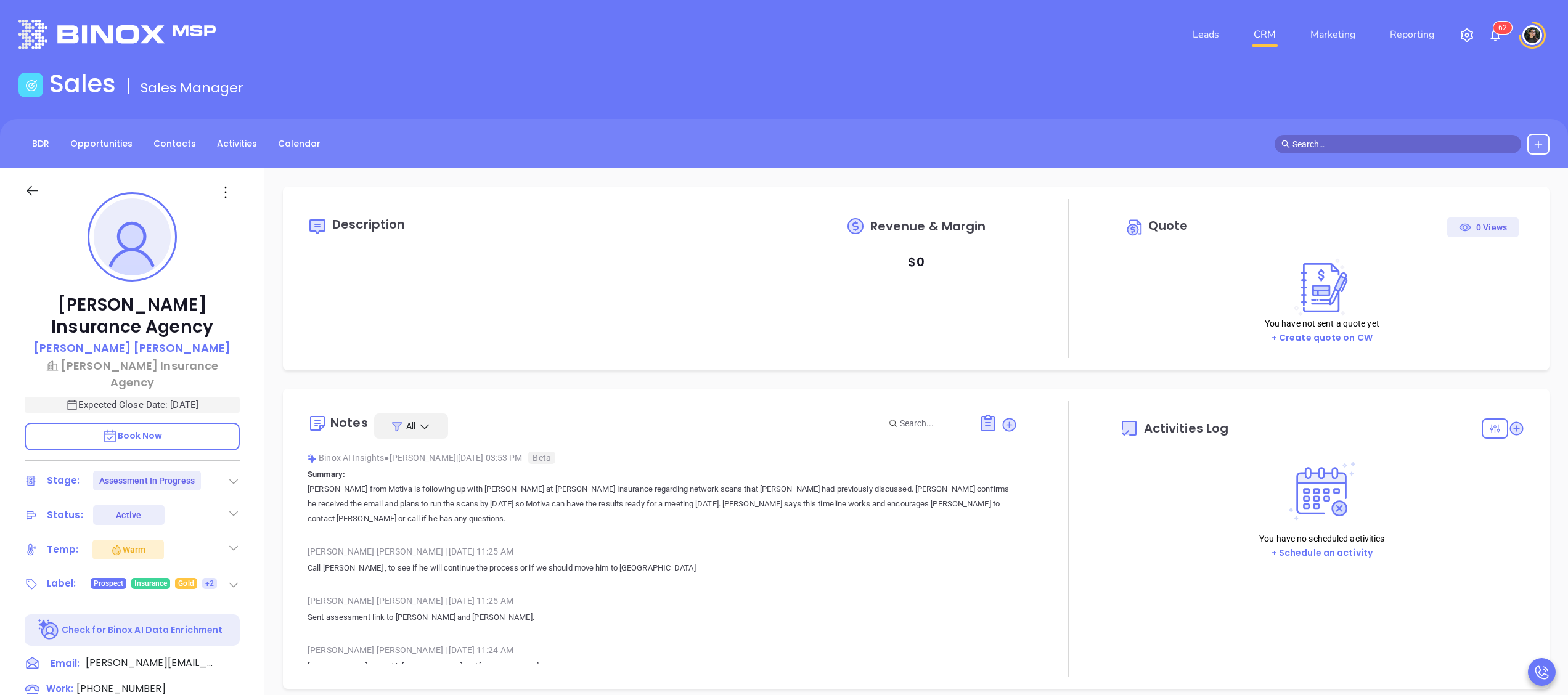
type input "[DATE]"
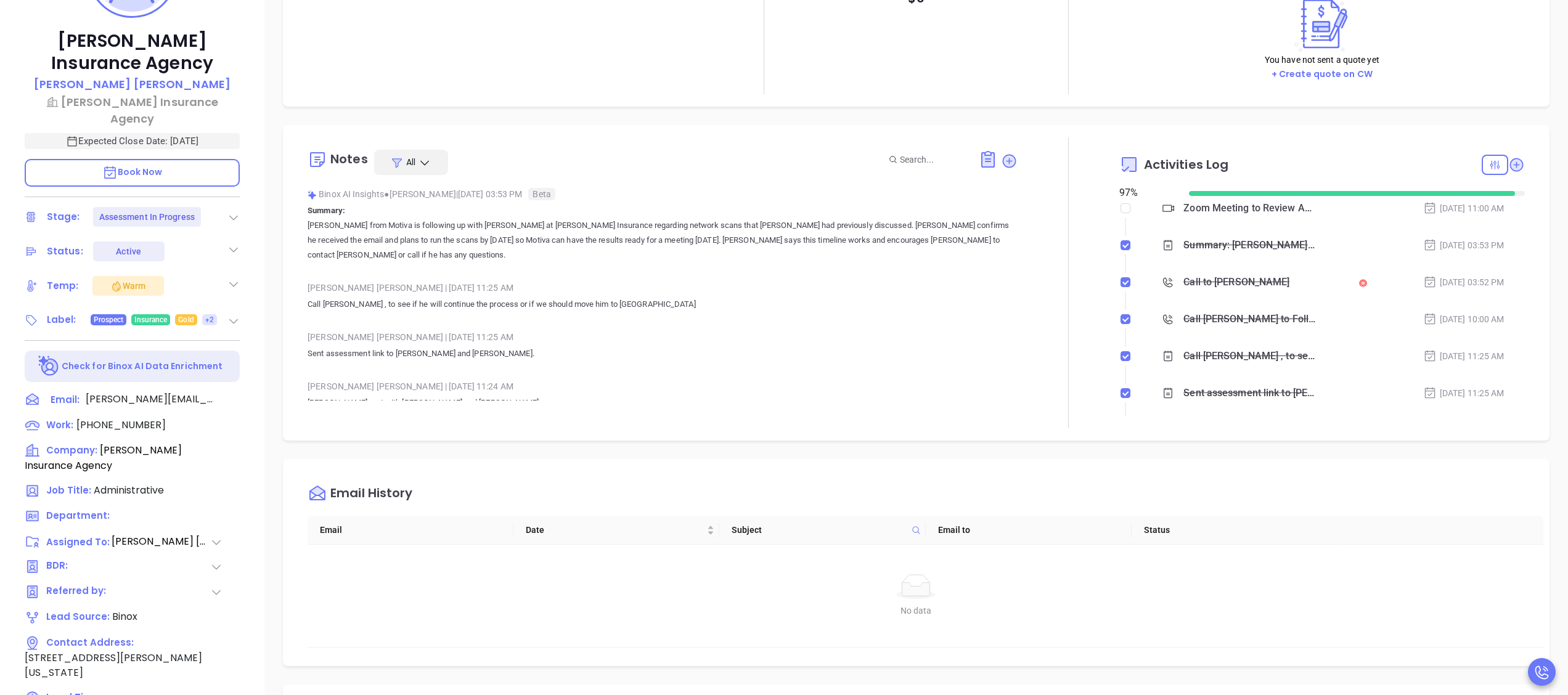
scroll to position [341, 0]
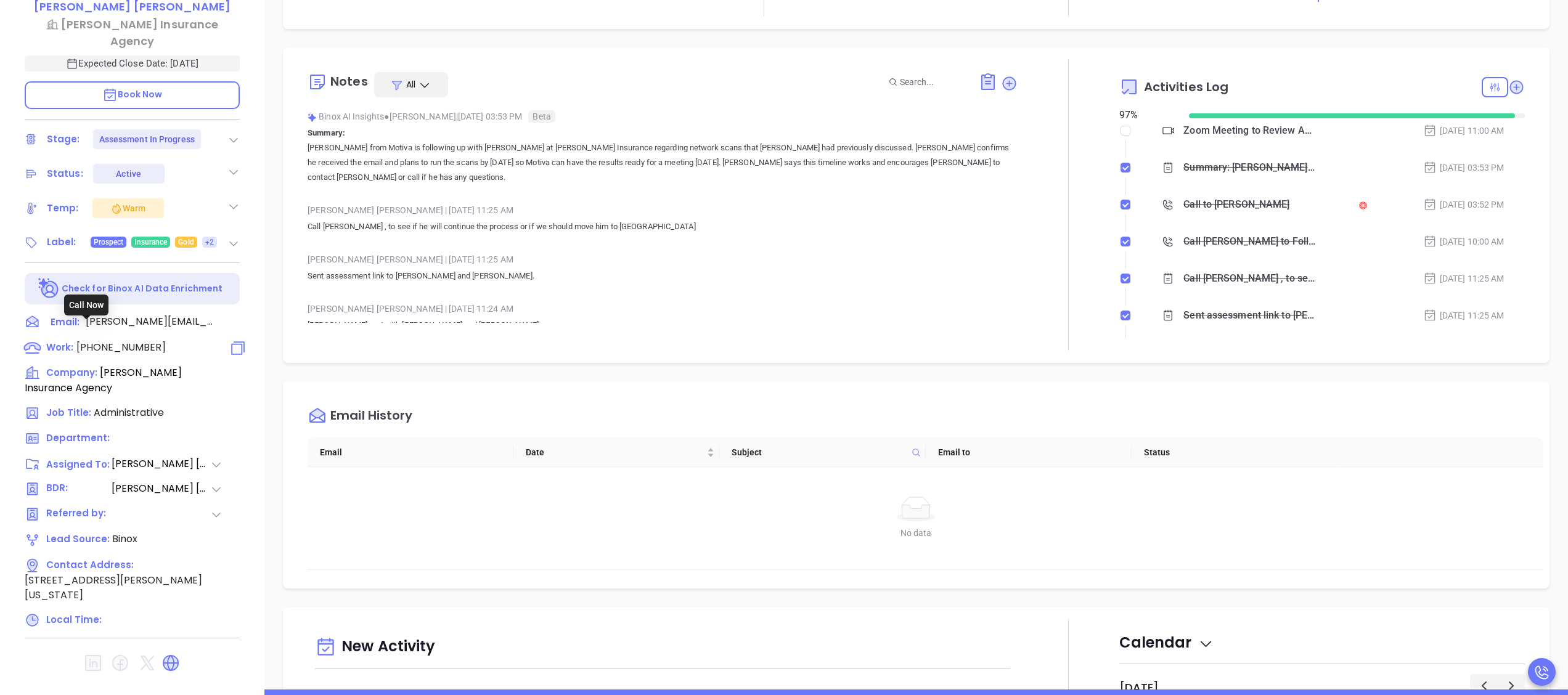
click at [146, 340] on span "[PHONE_NUMBER]" at bounding box center [121, 347] width 90 height 14
type input "[PHONE_NUMBER]"
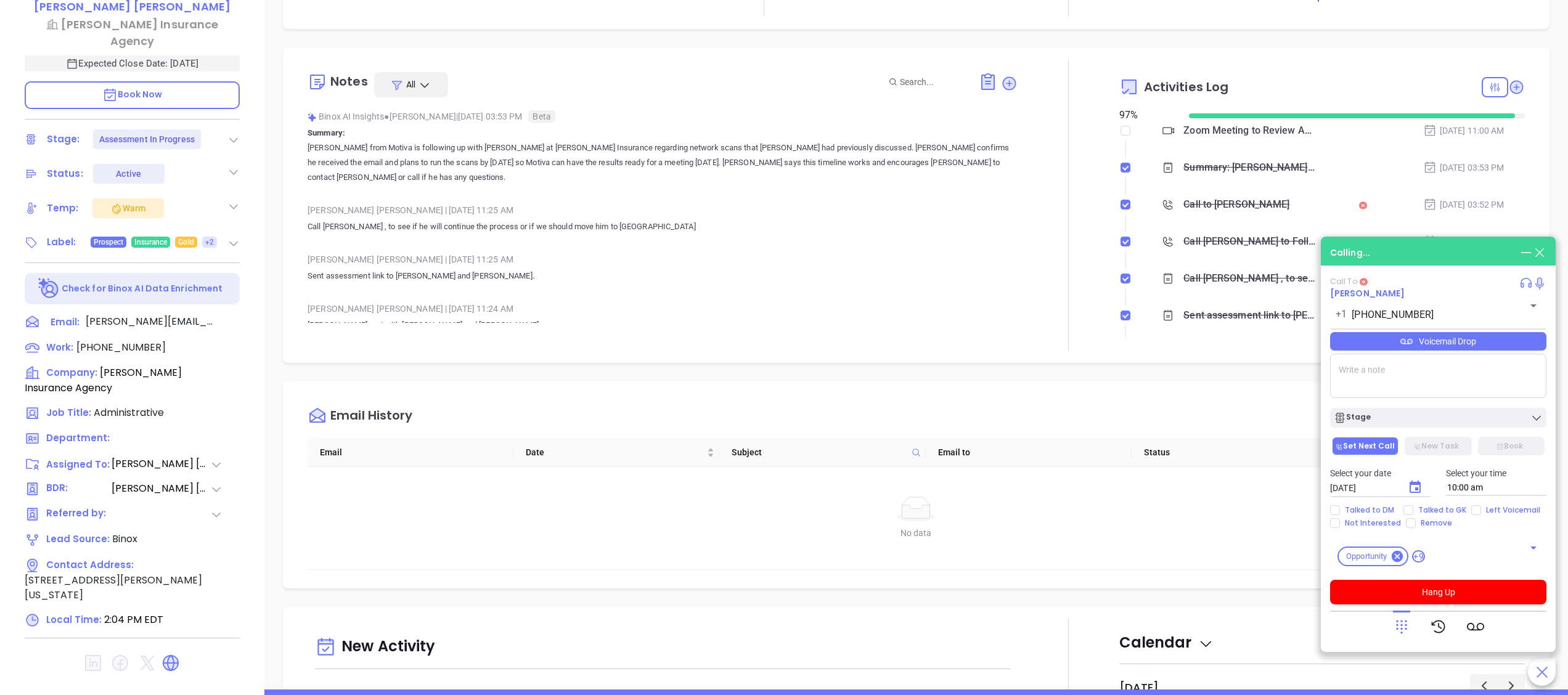
type input "[PERSON_NAME]"
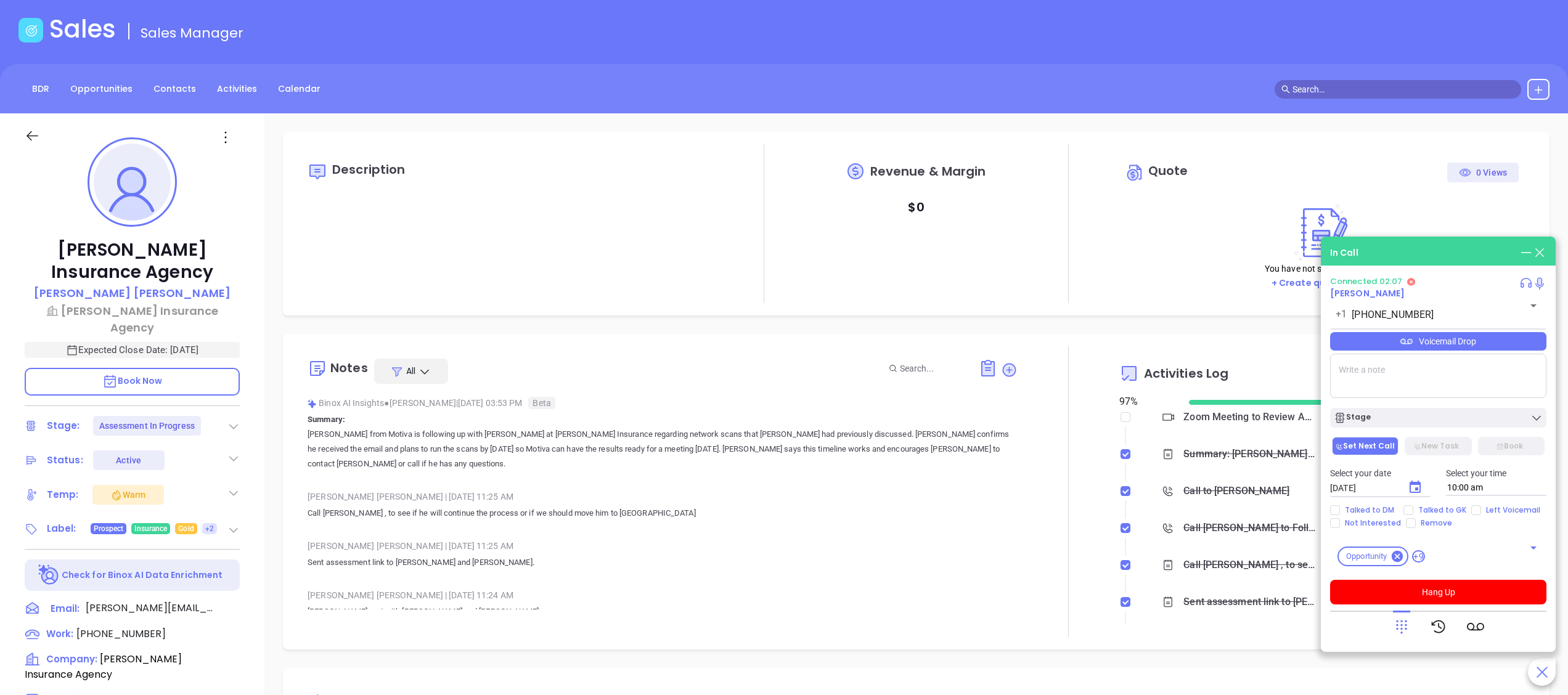
scroll to position [0, 0]
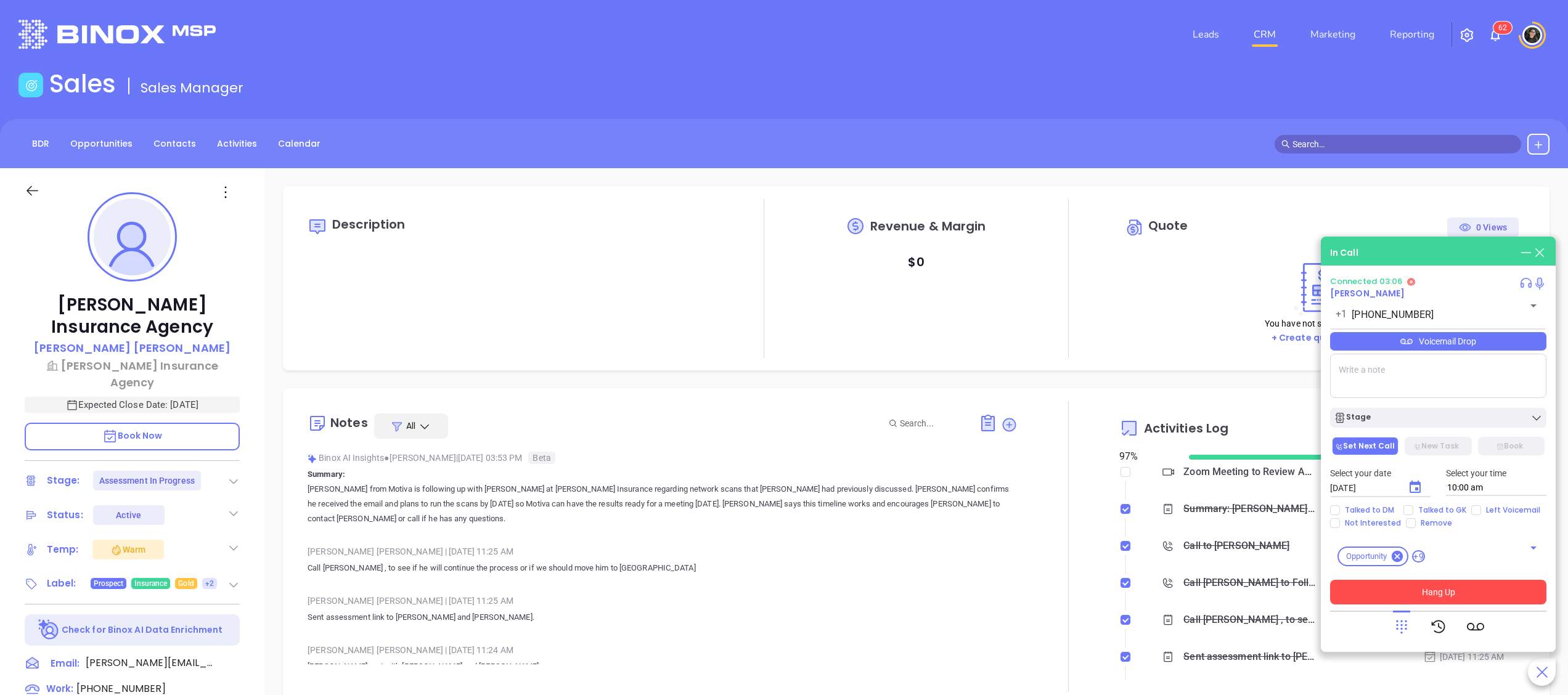
click at [1448, 589] on button "Hang Up" at bounding box center [1438, 592] width 216 height 25
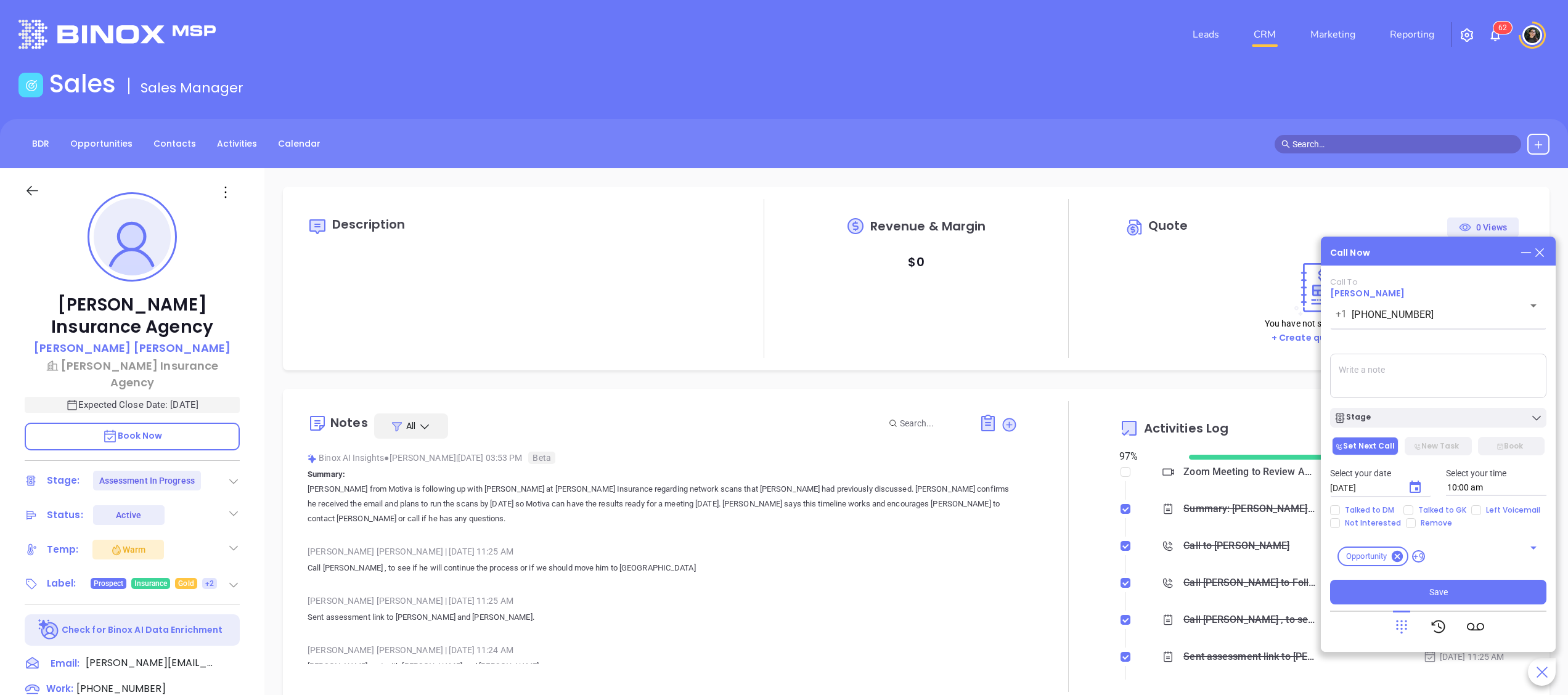
click at [1539, 250] on icon at bounding box center [1540, 253] width 14 height 14
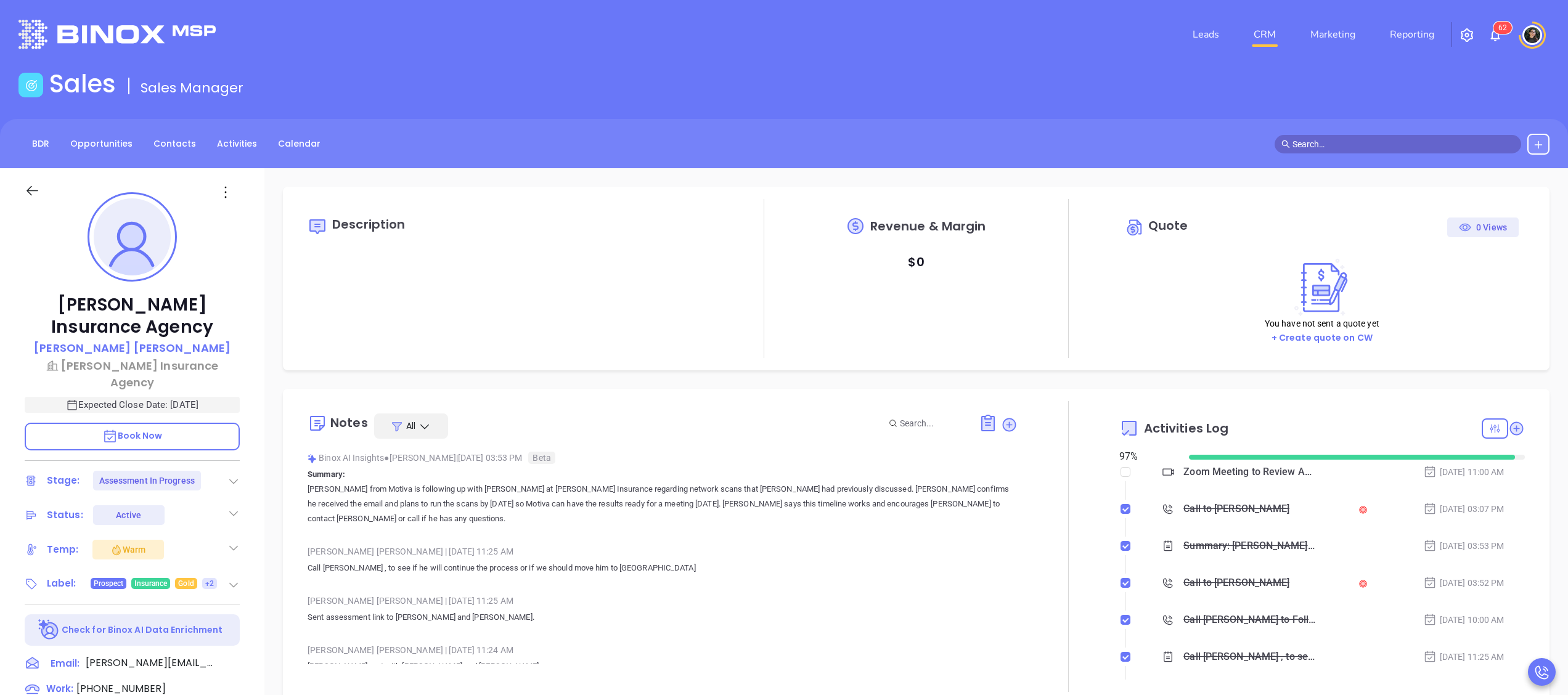
scroll to position [358, 0]
type input "[PERSON_NAME]"
click at [1259, 37] on link "CRM" at bounding box center [1265, 34] width 32 height 25
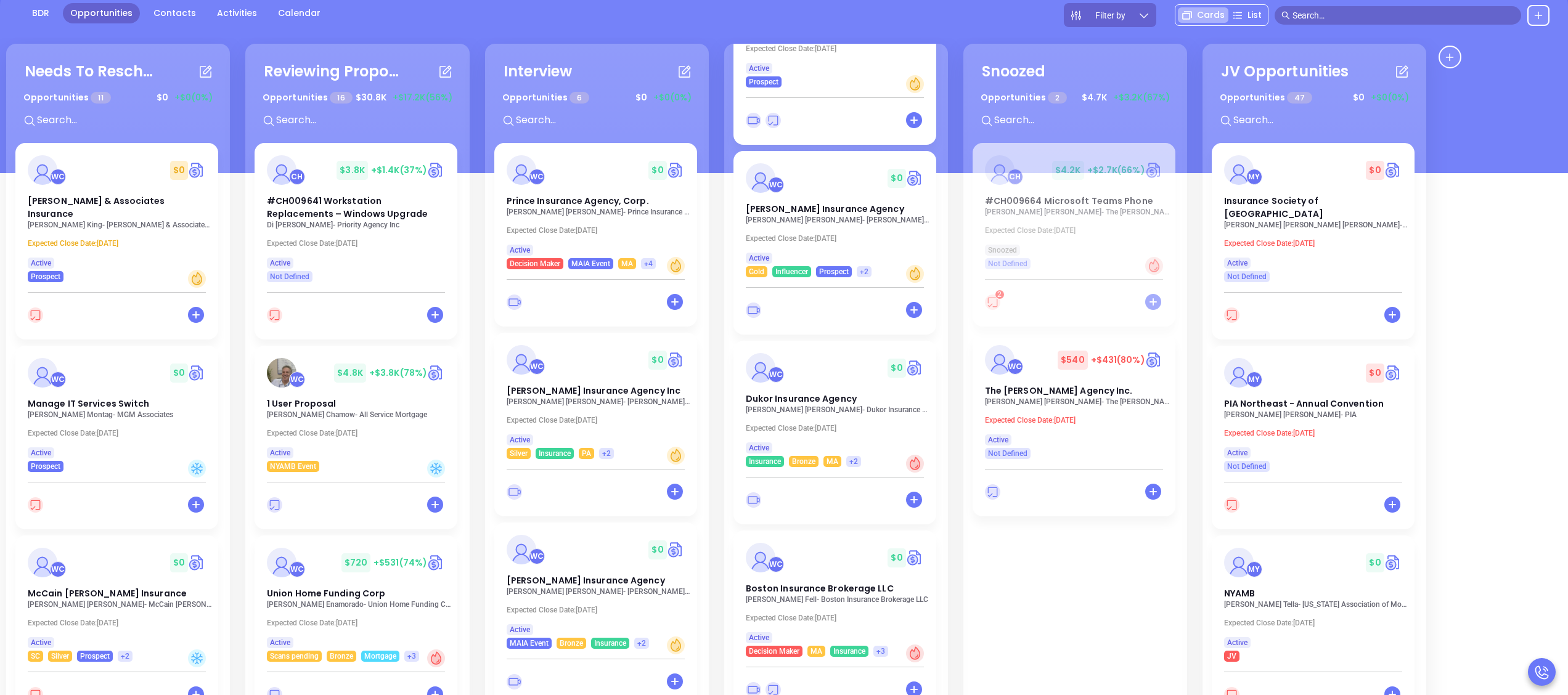
scroll to position [168, 0]
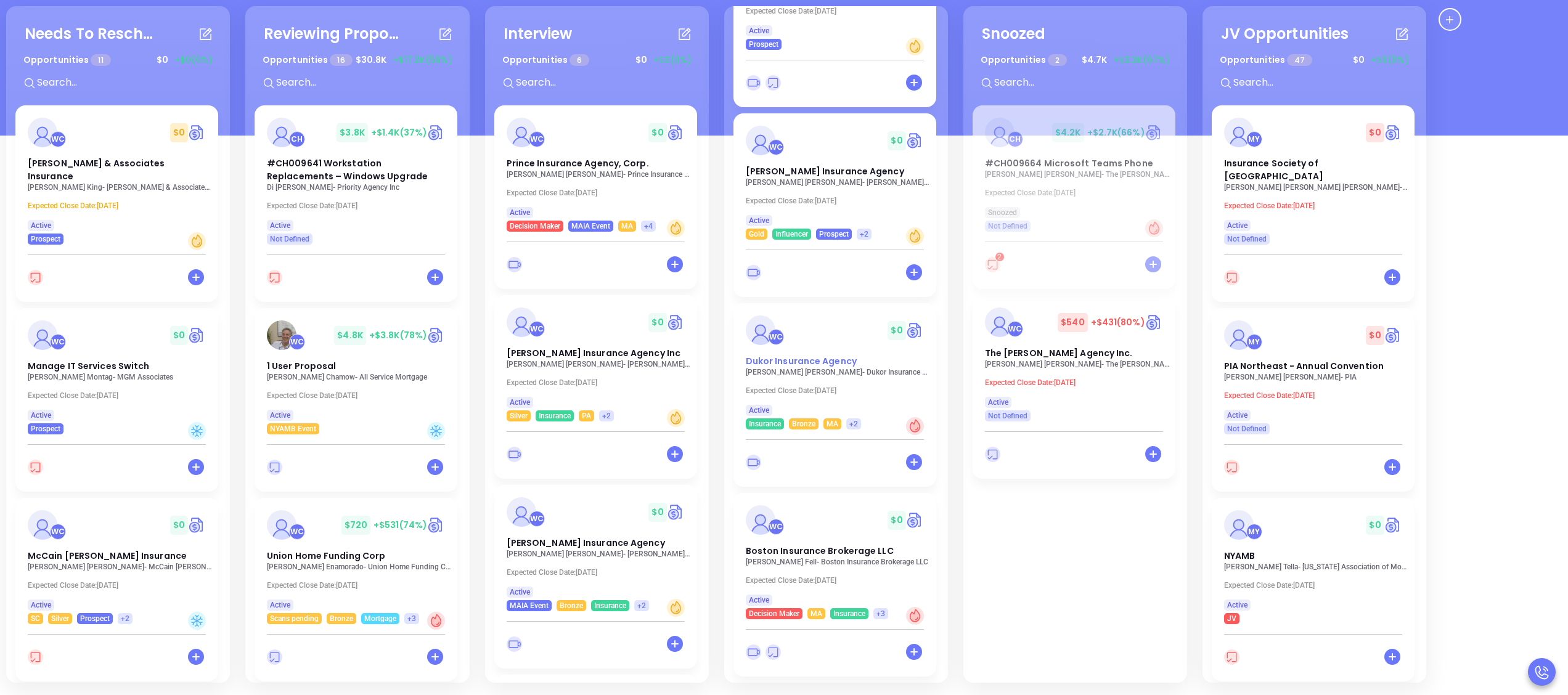
click at [812, 363] on span "Dukor Insurance Agency" at bounding box center [802, 361] width 111 height 12
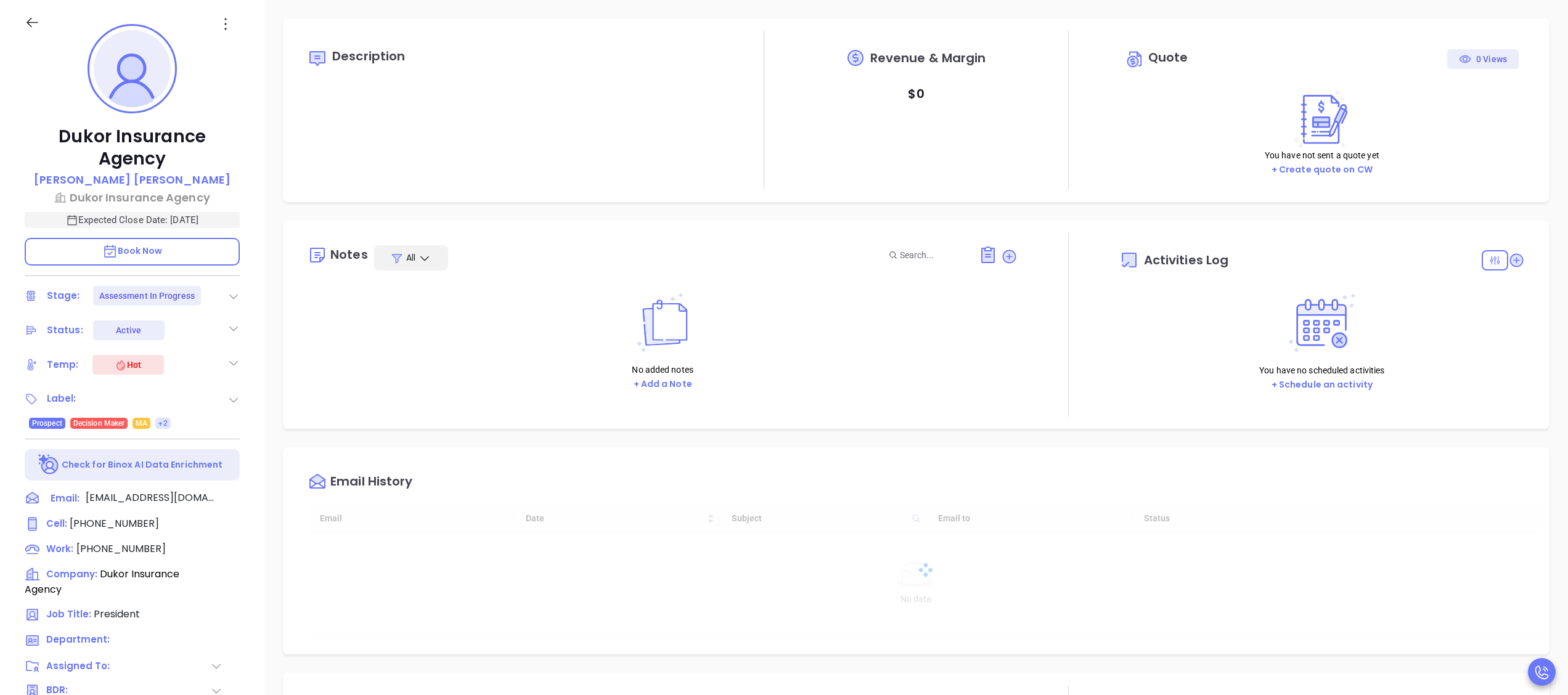
type input "[DATE]"
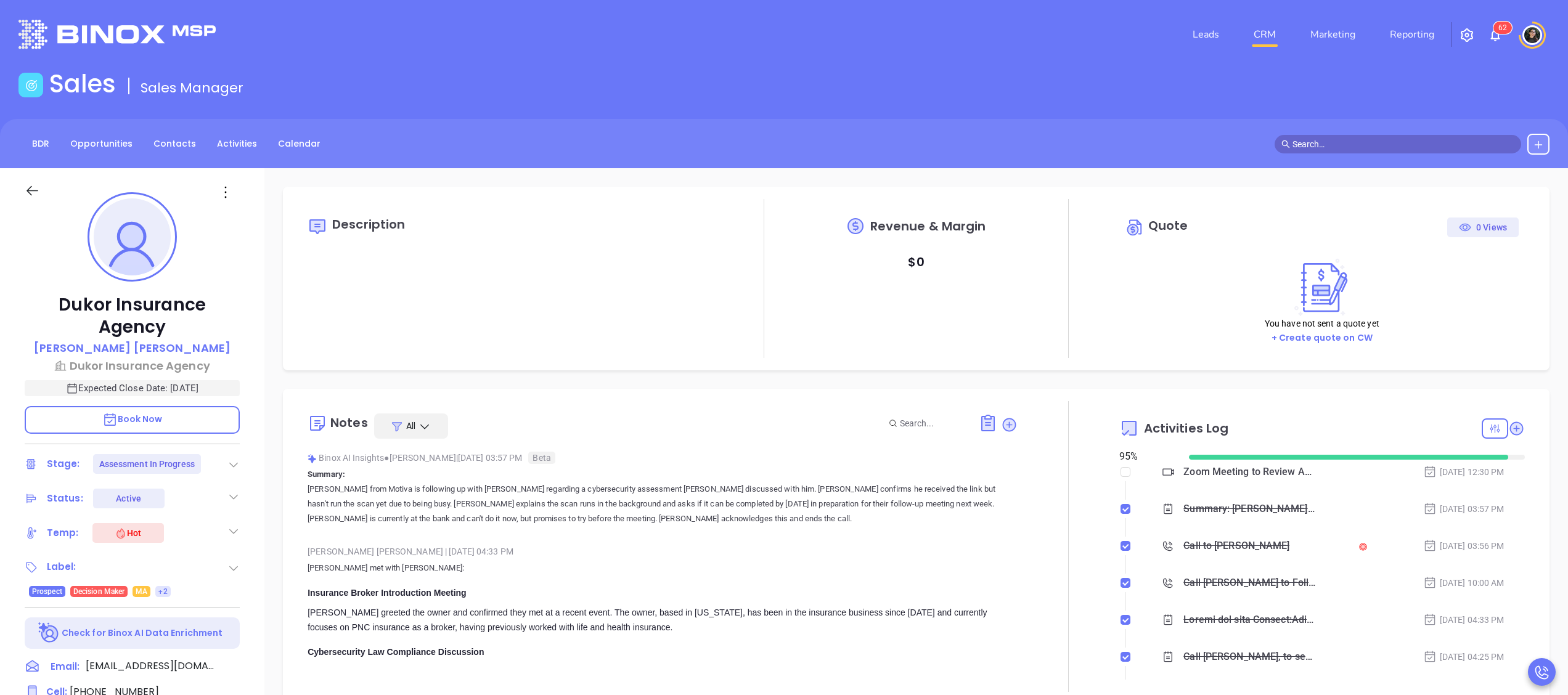
scroll to position [358, 0]
type input "[PERSON_NAME]"
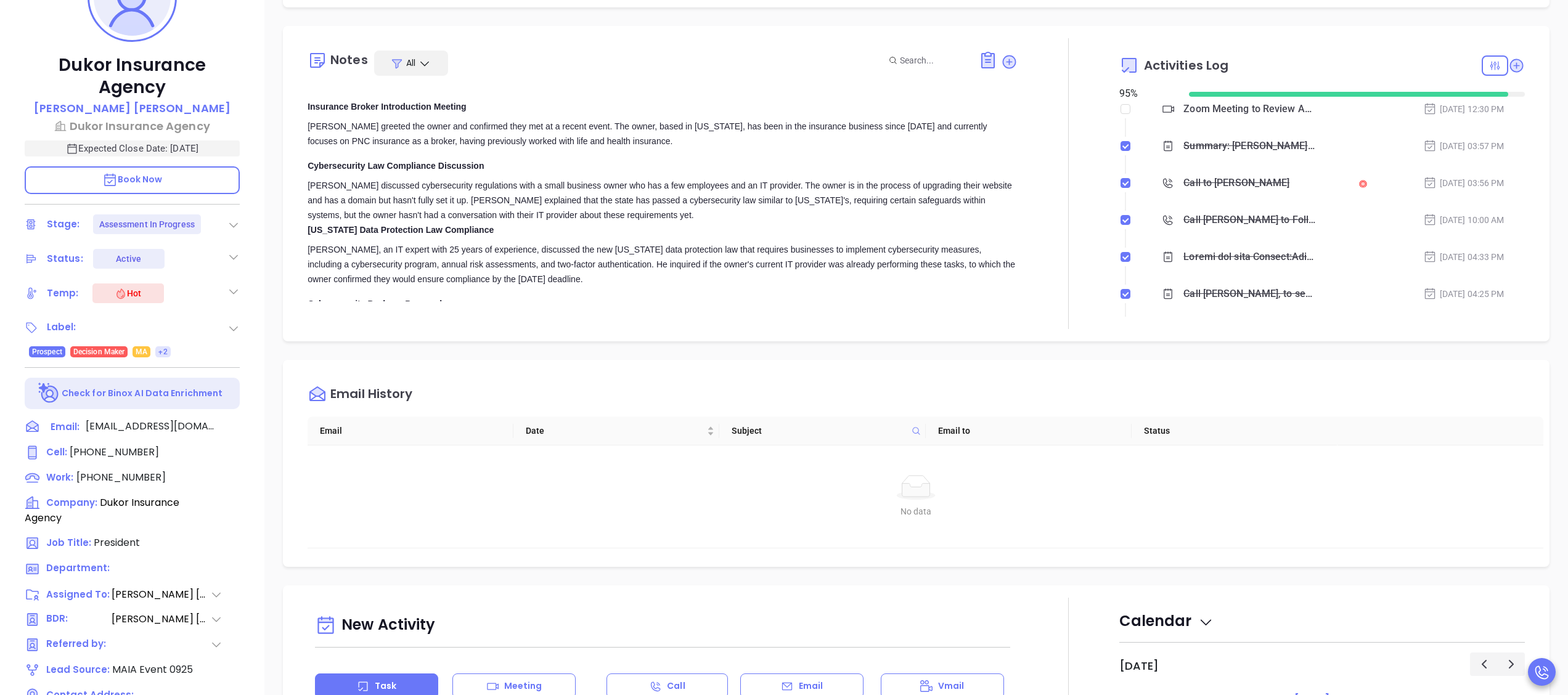
scroll to position [247, 0]
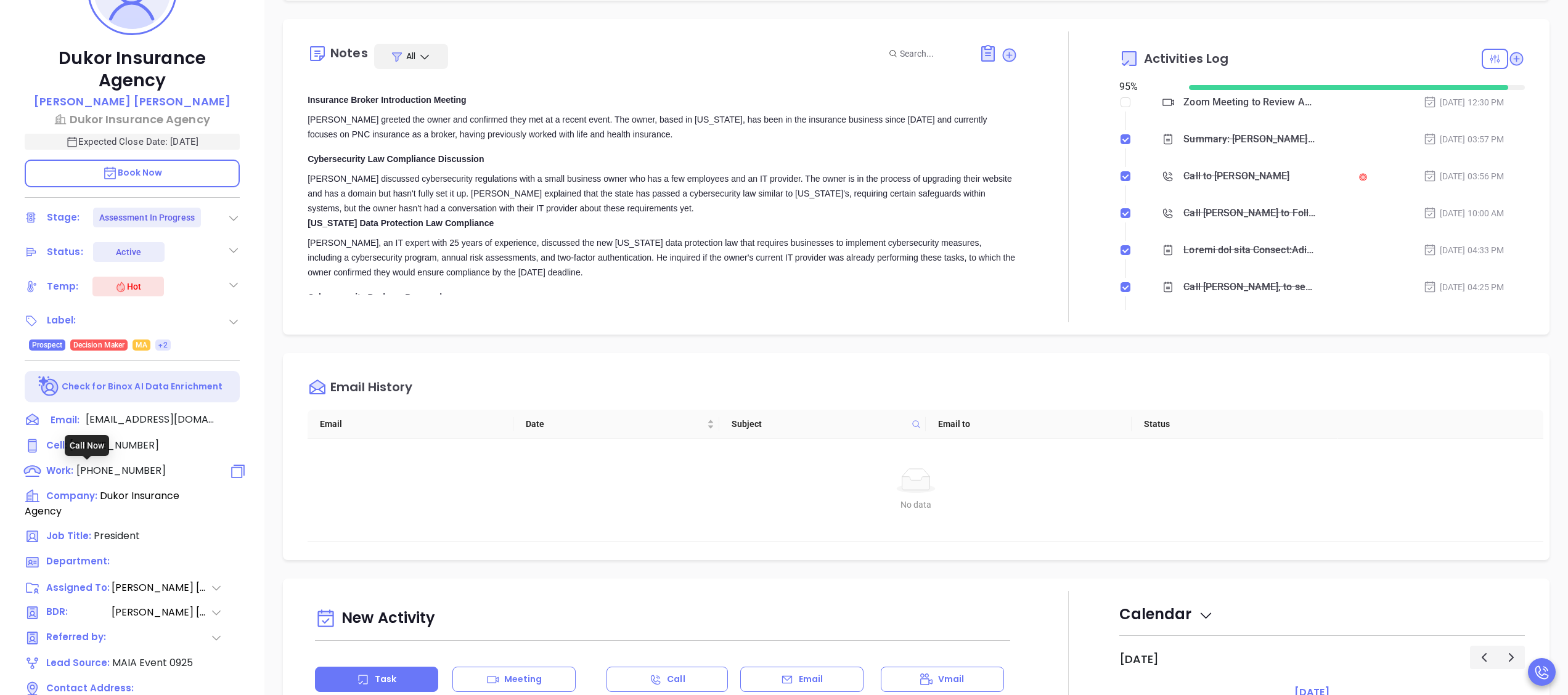
click at [117, 473] on span "[PHONE_NUMBER]" at bounding box center [121, 470] width 90 height 14
type input "[PHONE_NUMBER]"
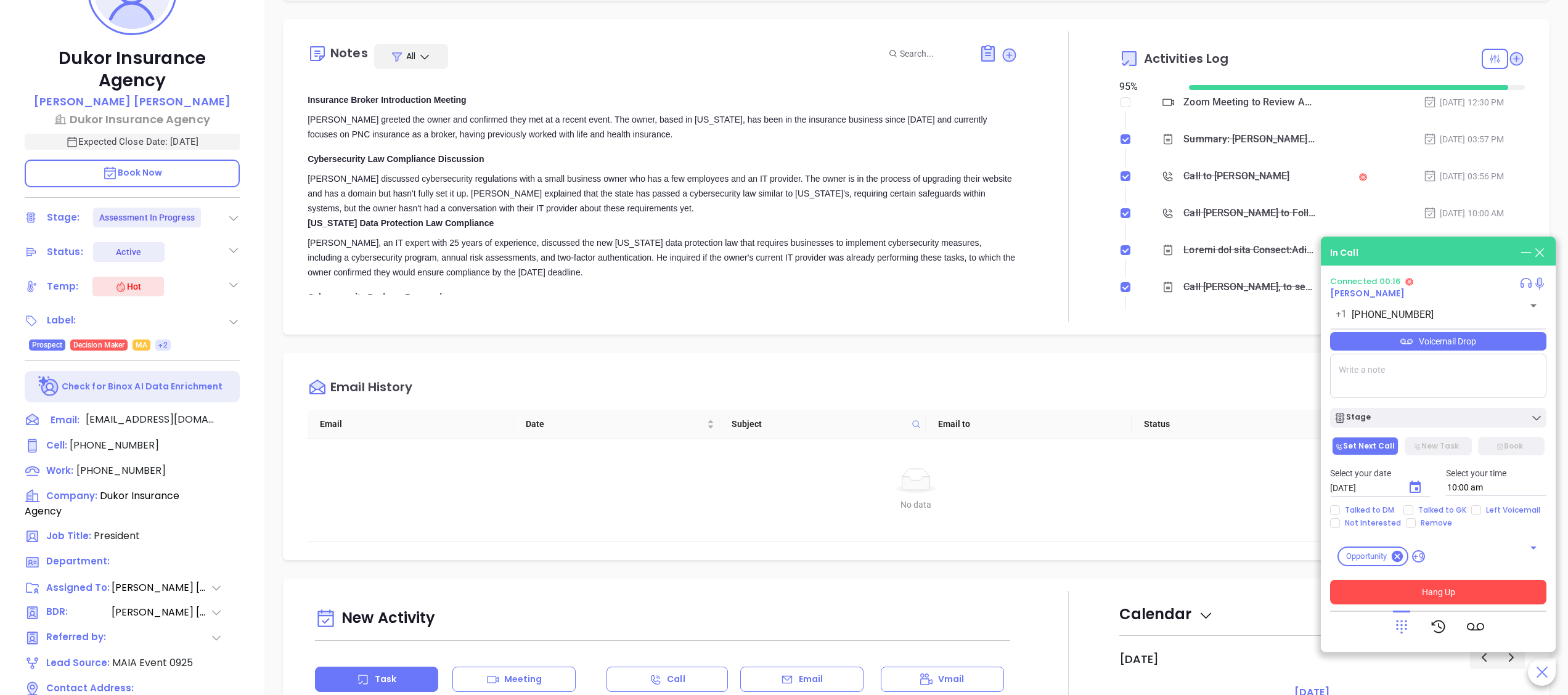
click at [1470, 586] on button "Hang Up" at bounding box center [1438, 592] width 216 height 25
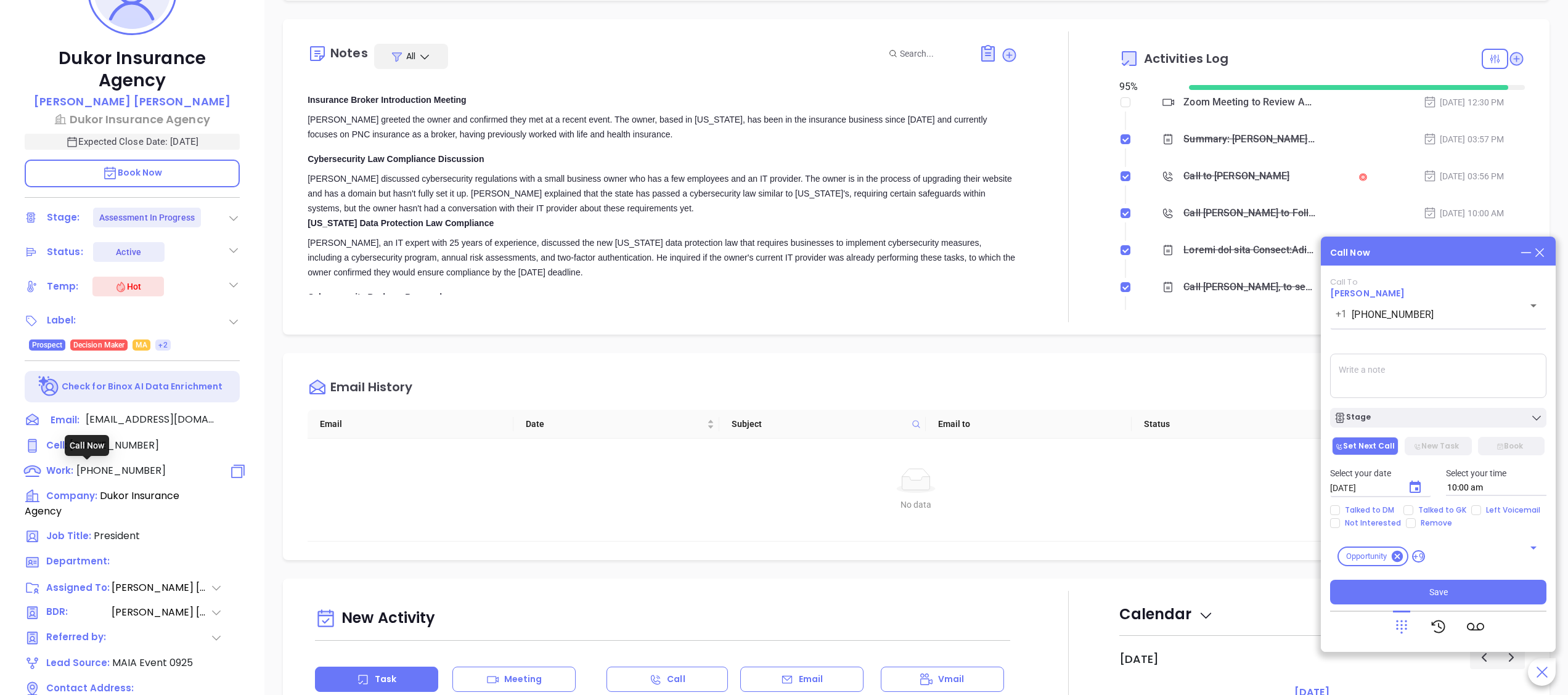
click at [109, 472] on span "[PHONE_NUMBER]" at bounding box center [121, 470] width 90 height 14
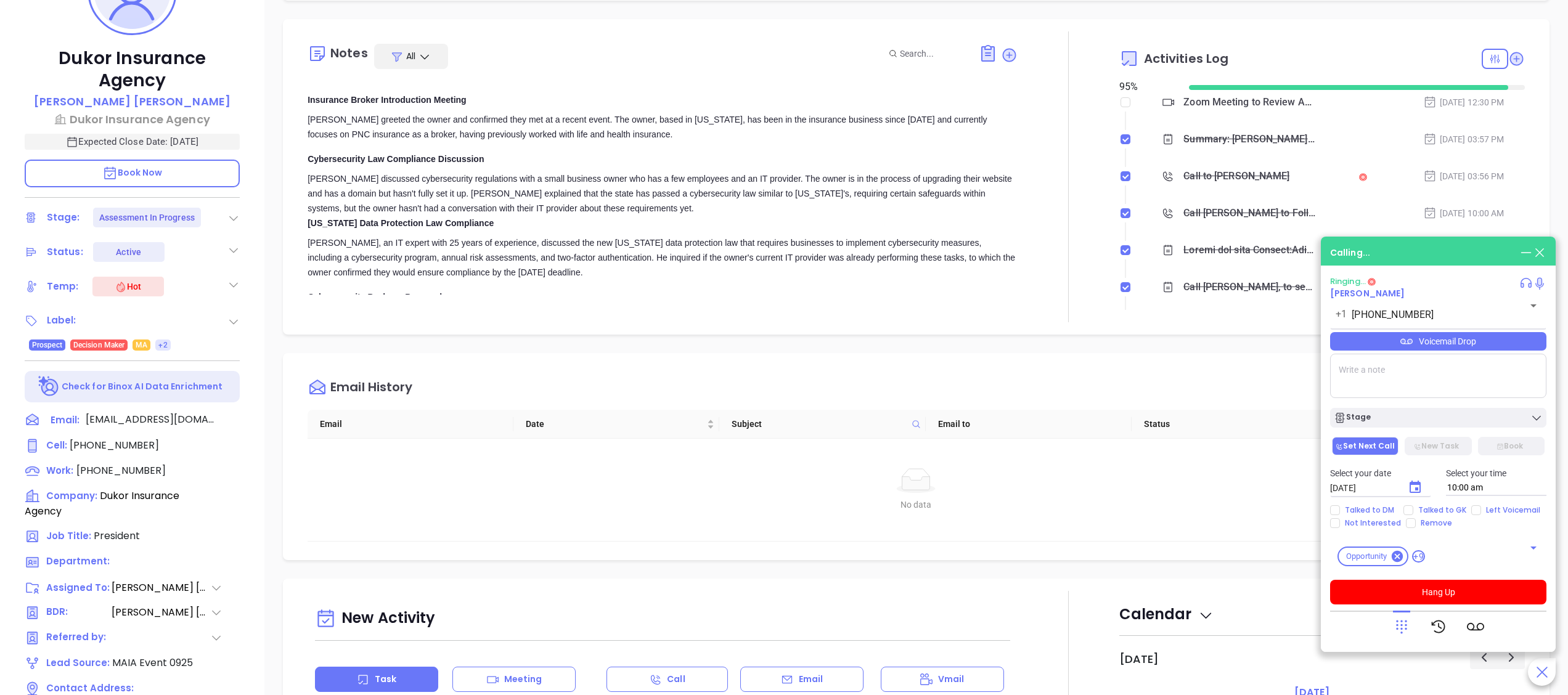
click at [1529, 281] on icon at bounding box center [1526, 283] width 14 height 14
click at [1515, 306] on icon at bounding box center [1512, 312] width 12 height 12
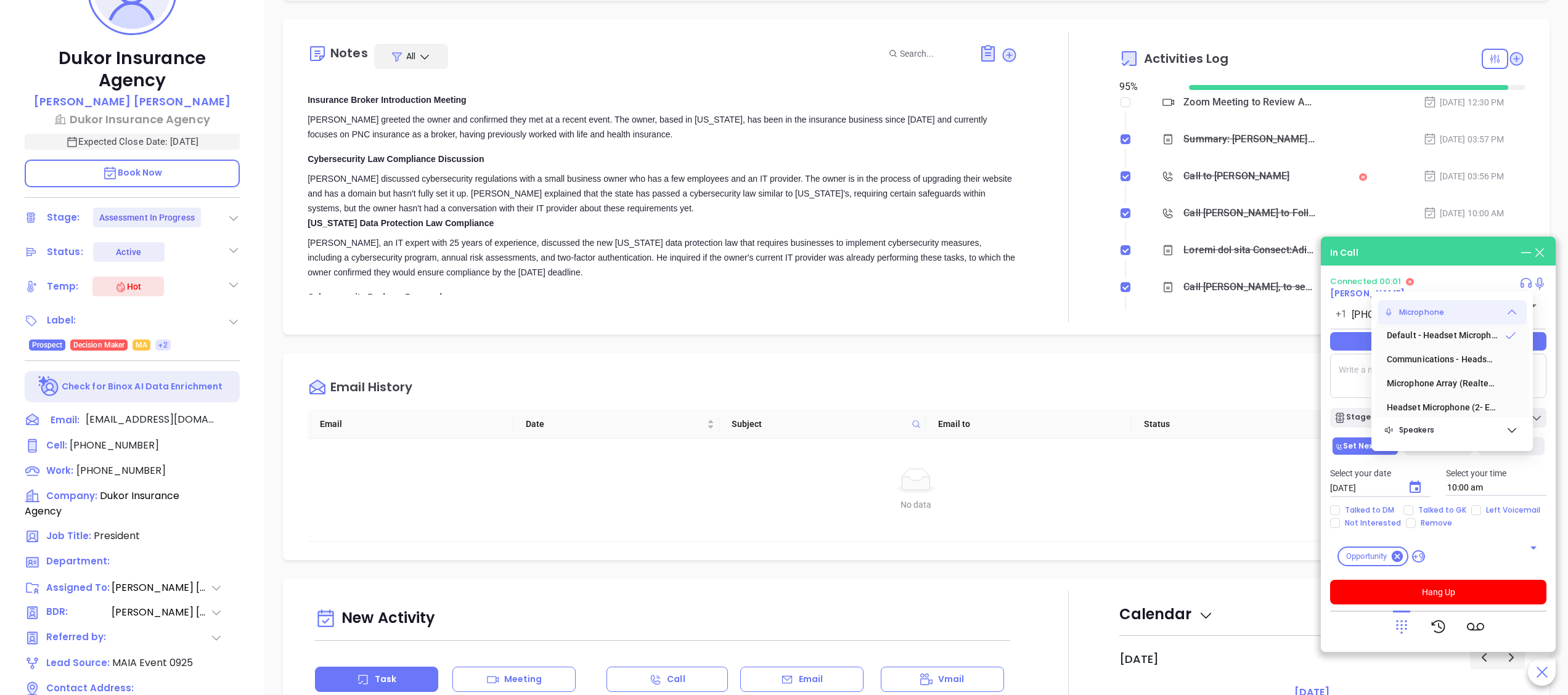
click at [1435, 274] on div "In Call Connected 00:01 [PERSON_NAME] [PHONE_NUMBER] ​ Voicemail Drop Stage Set…" at bounding box center [1439, 444] width 235 height 416
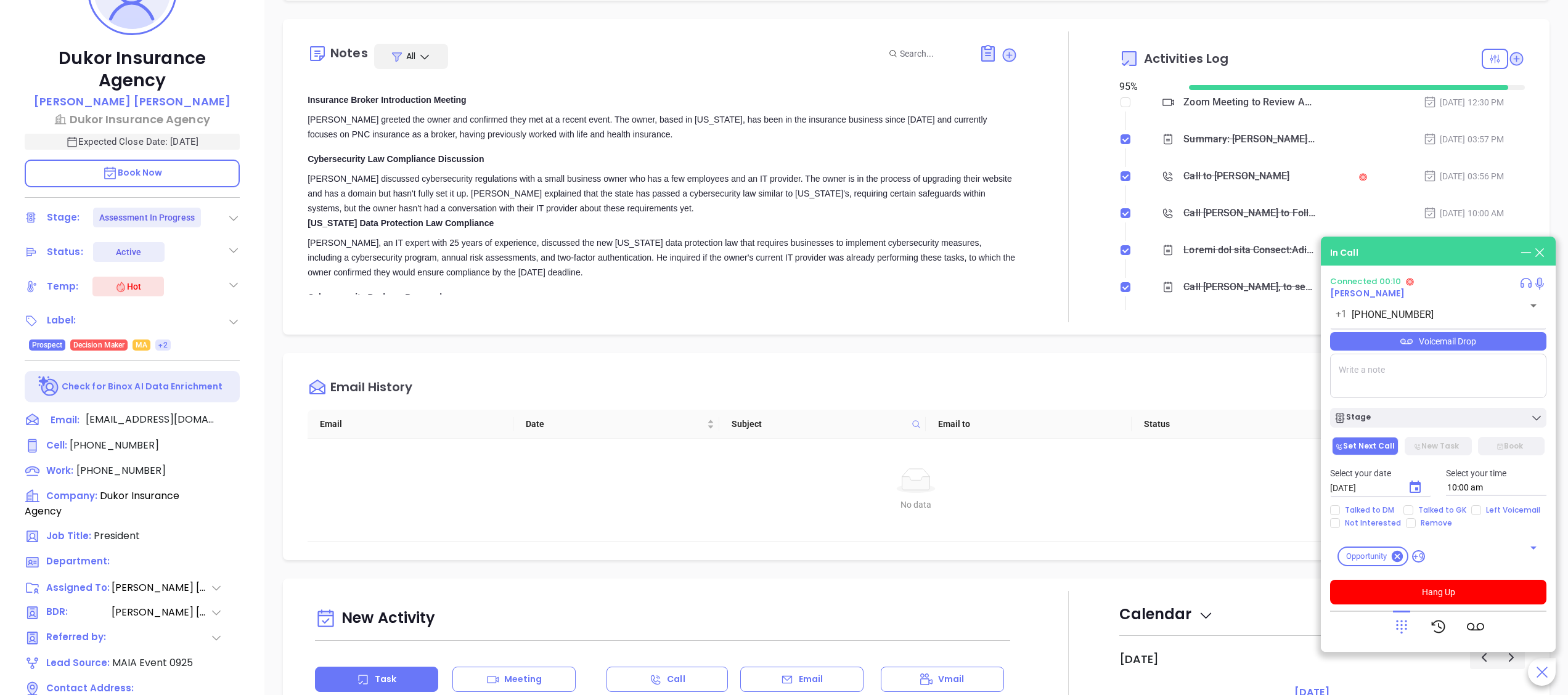
click at [1524, 279] on icon at bounding box center [1526, 283] width 14 height 14
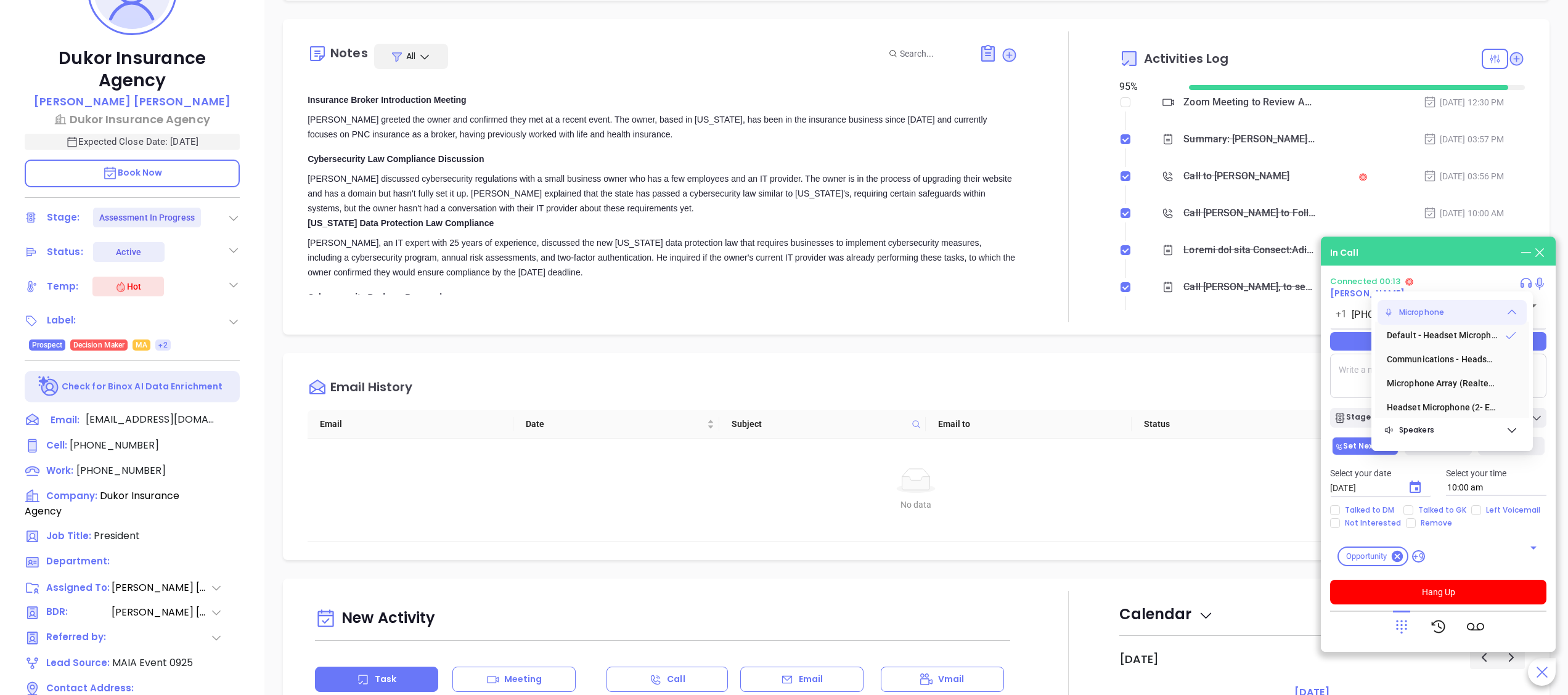
click at [1522, 284] on icon at bounding box center [1526, 285] width 11 height 4
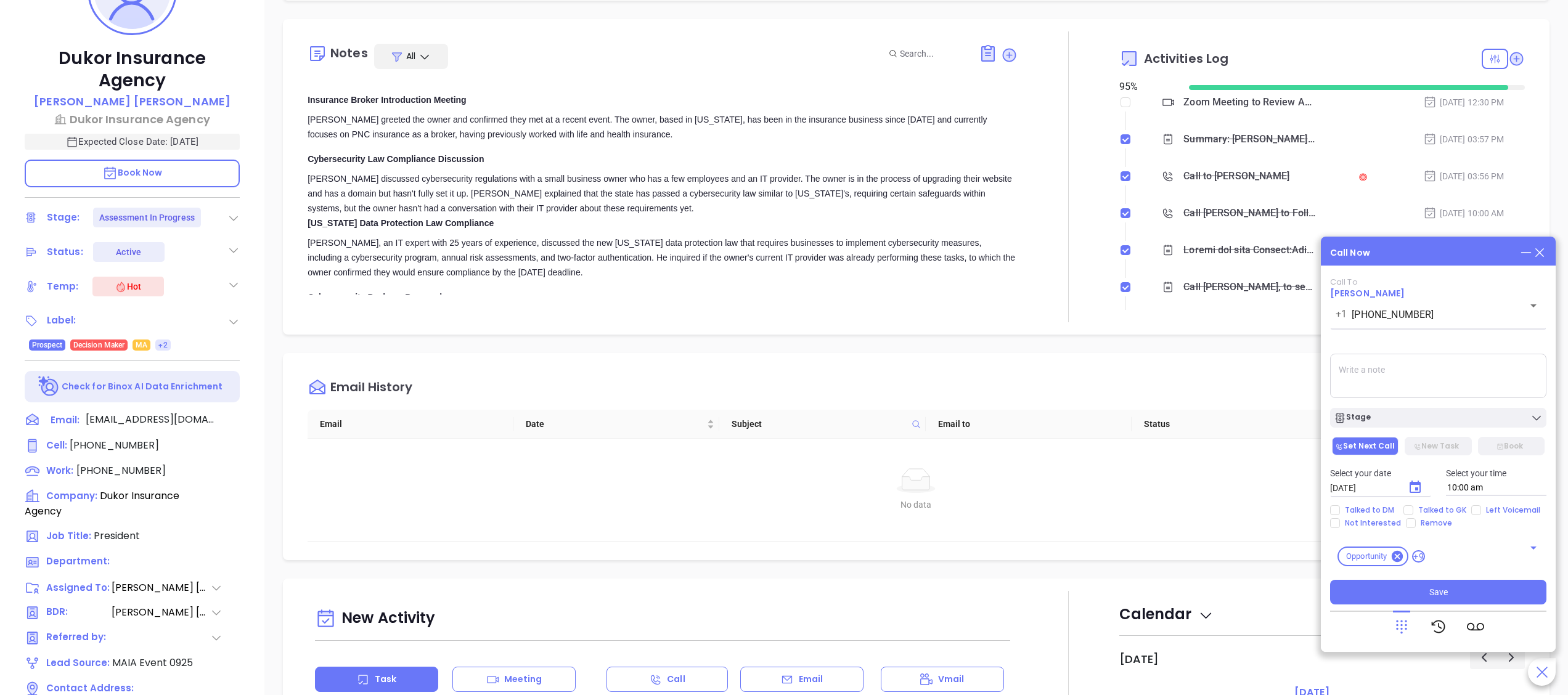
click at [1542, 257] on icon at bounding box center [1540, 253] width 14 height 14
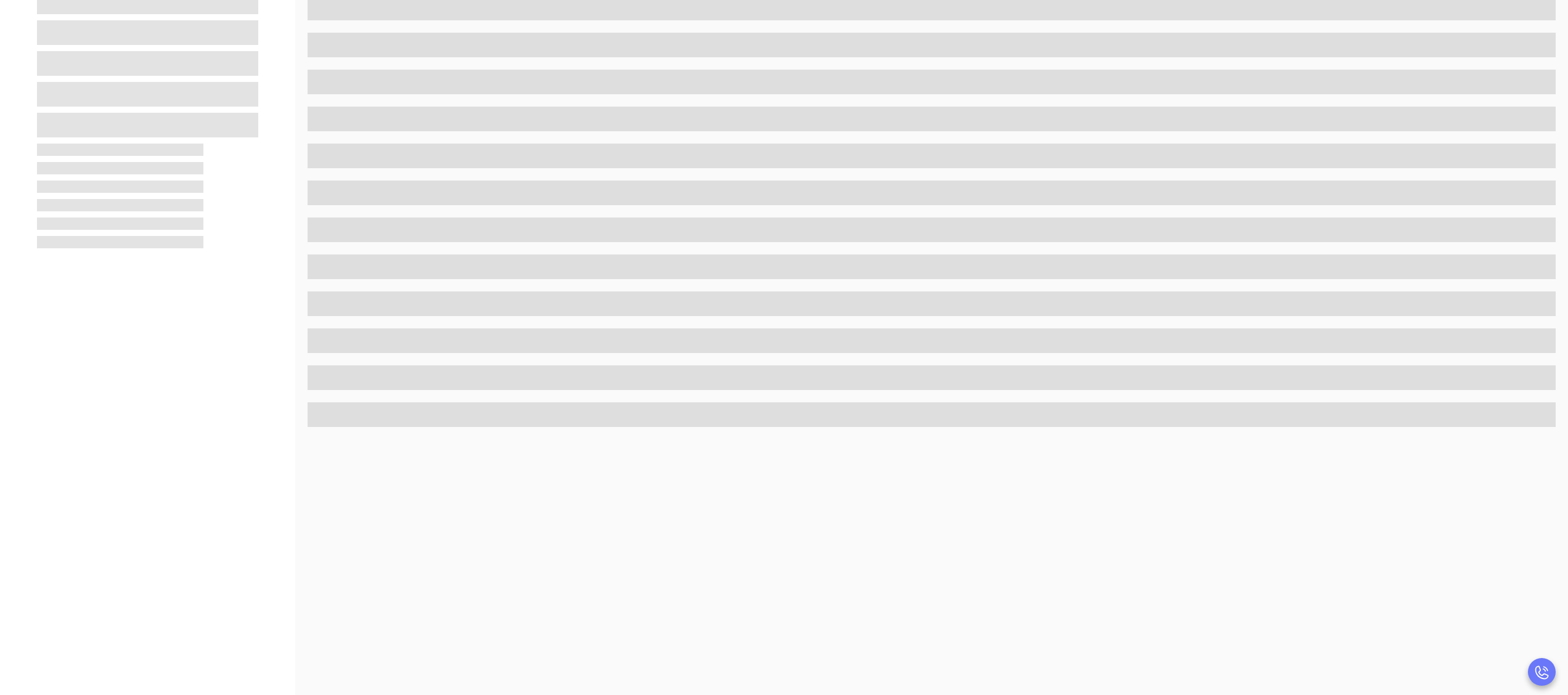
scroll to position [0, 0]
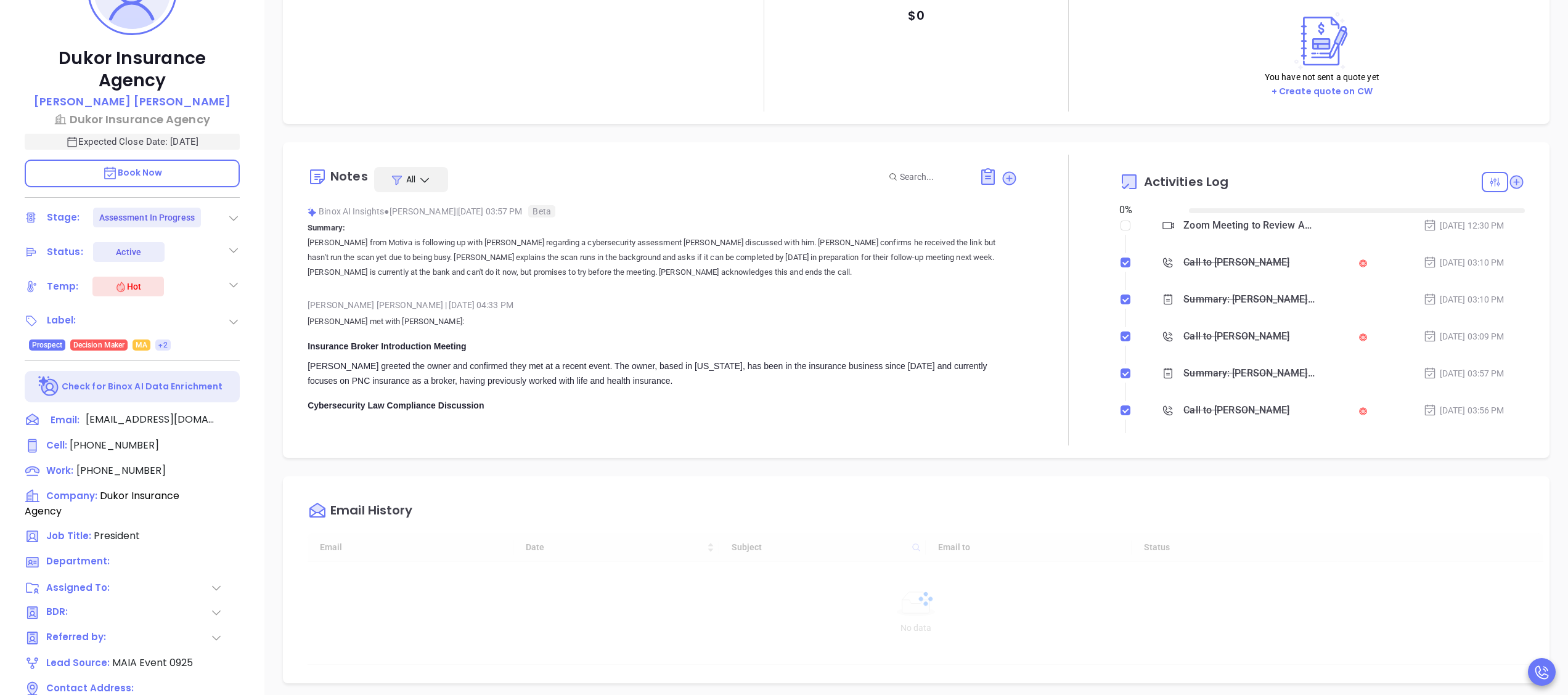
type input "[DATE]"
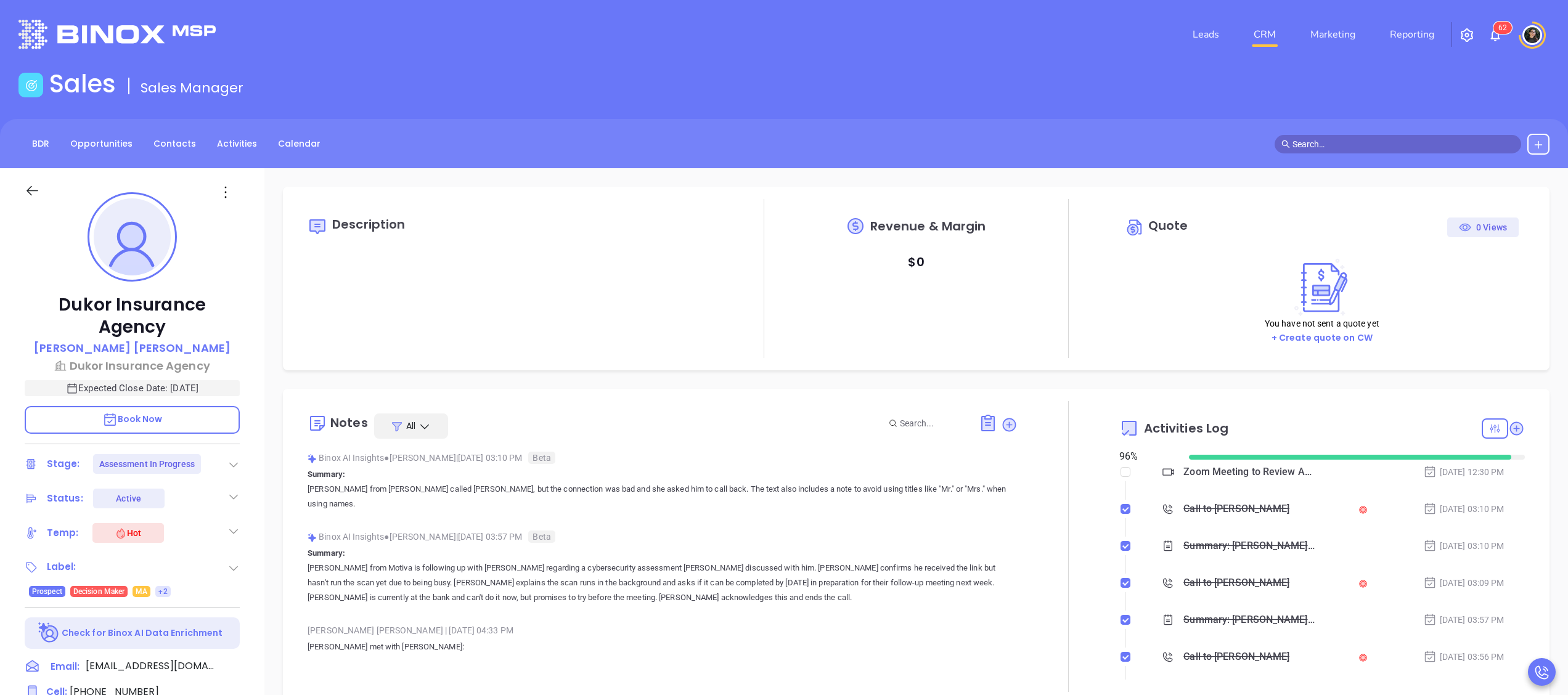
type input "[PERSON_NAME]"
